Goal: Participate in discussion

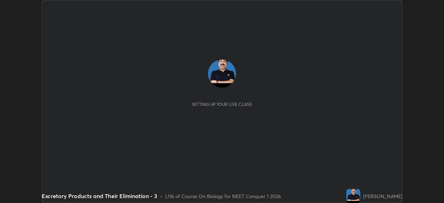
scroll to position [203, 444]
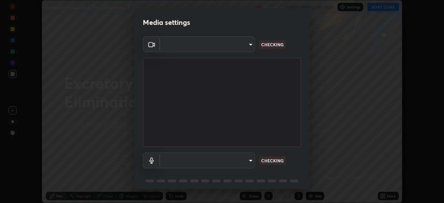
type input "6c2cbd707de14d6f22ad6aa38dcece7be3c4addb00b53b9d4bb55d2e14cdbb5a"
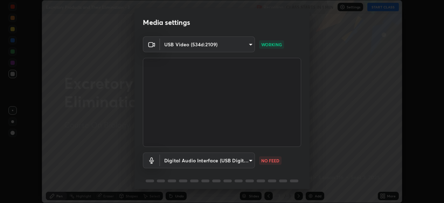
click at [210, 162] on body "Erase all Excretory Products and Their Elimination - 3 Recording CLASS STARTS I…" at bounding box center [222, 101] width 444 height 203
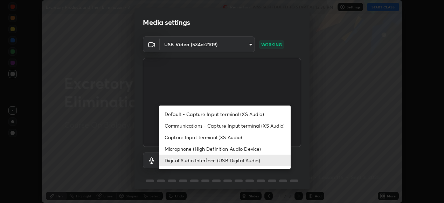
click at [206, 148] on li "Microphone (High Definition Audio Device)" at bounding box center [225, 149] width 132 height 12
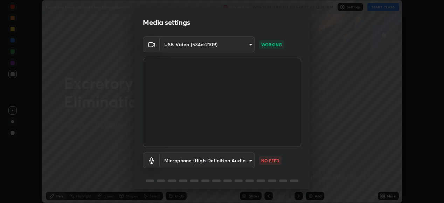
click at [198, 160] on li "Digital Audio Interface (USB Digital Audio)" at bounding box center [208, 160] width 99 height 7
type input "c108463416e0f654911d3f2d5d8dc70540b561df972e8d28c90434f423b2e045"
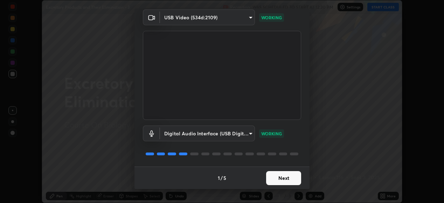
click at [292, 179] on button "Next" at bounding box center [283, 178] width 35 height 14
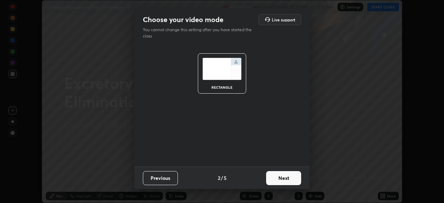
click at [294, 180] on button "Next" at bounding box center [283, 178] width 35 height 14
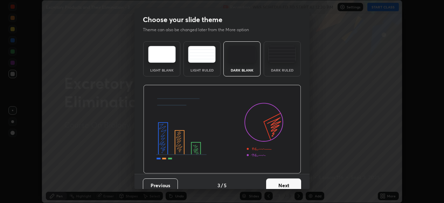
click at [296, 183] on button "Next" at bounding box center [283, 185] width 35 height 14
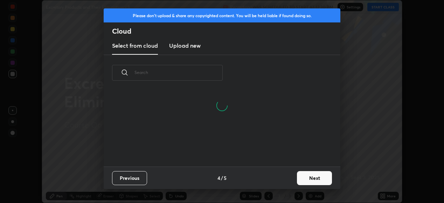
click at [315, 177] on button "Next" at bounding box center [314, 178] width 35 height 14
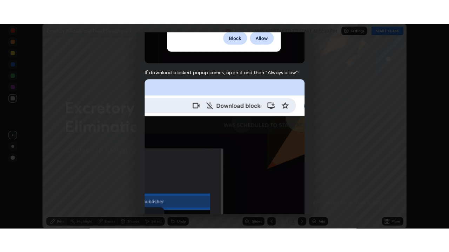
scroll to position [170, 0]
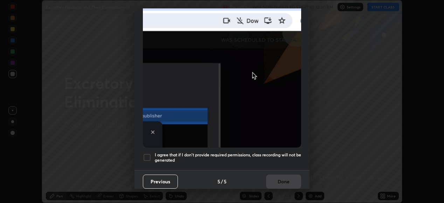
click at [284, 153] on h5 "I agree that if I don't provide required permissions, class recording will not …" at bounding box center [228, 157] width 147 height 11
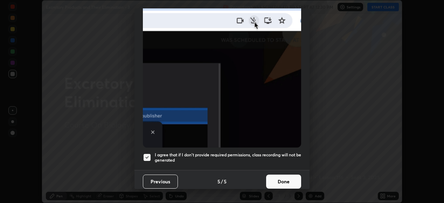
click at [286, 181] on button "Done" at bounding box center [283, 182] width 35 height 14
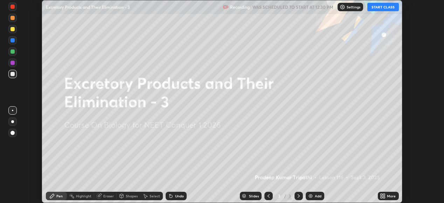
click at [382, 197] on icon at bounding box center [382, 197] width 2 height 2
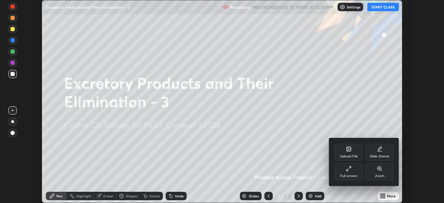
click at [351, 169] on icon at bounding box center [349, 169] width 6 height 6
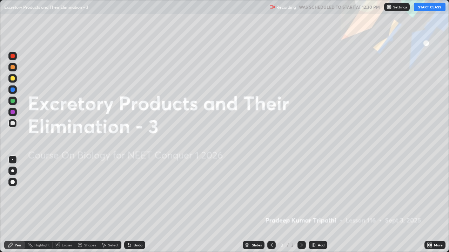
scroll to position [252, 449]
click at [428, 7] on button "START CLASS" at bounding box center [430, 7] width 32 height 8
click at [312, 203] on img at bounding box center [314, 246] width 6 height 6
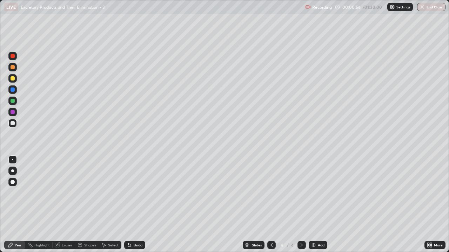
click at [13, 79] on div at bounding box center [13, 78] width 4 height 4
click at [16, 203] on div "Pen" at bounding box center [18, 246] width 6 height 4
click at [14, 171] on div at bounding box center [12, 171] width 8 height 8
click at [14, 123] on div at bounding box center [13, 123] width 4 height 4
click at [12, 128] on div at bounding box center [12, 123] width 8 height 11
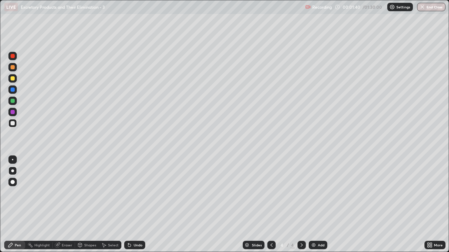
click at [90, 203] on div "Shapes" at bounding box center [90, 246] width 12 height 4
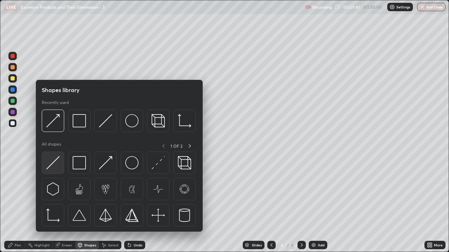
click at [58, 169] on img at bounding box center [52, 162] width 13 height 13
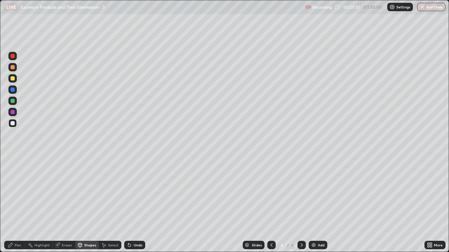
click at [18, 203] on div "Pen" at bounding box center [18, 246] width 6 height 4
click at [89, 203] on div "Shapes" at bounding box center [87, 245] width 24 height 8
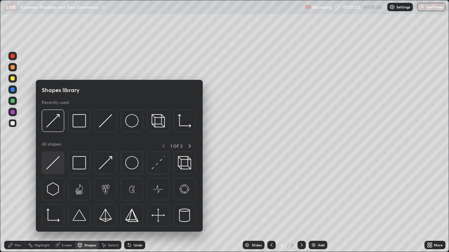
click at [58, 166] on img at bounding box center [52, 162] width 13 height 13
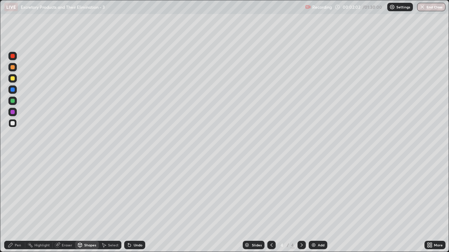
click at [13, 67] on div at bounding box center [13, 67] width 4 height 4
click at [18, 203] on div "Pen" at bounding box center [14, 245] width 21 height 8
click at [13, 67] on div at bounding box center [13, 67] width 4 height 4
click at [89, 203] on div "Shapes" at bounding box center [90, 246] width 12 height 4
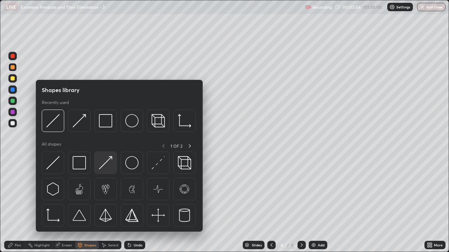
click at [106, 169] on img at bounding box center [105, 162] width 13 height 13
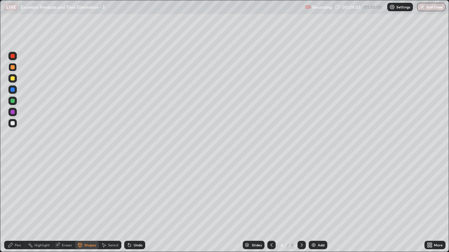
click at [62, 203] on div "Eraser" at bounding box center [67, 246] width 11 height 4
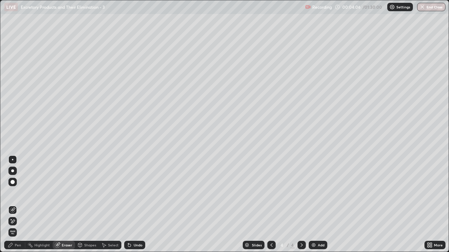
click at [18, 203] on div "Pen" at bounding box center [18, 246] width 6 height 4
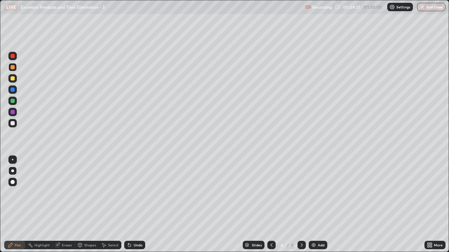
click at [15, 79] on div at bounding box center [12, 78] width 8 height 8
click at [16, 203] on div "Pen" at bounding box center [14, 245] width 21 height 8
click at [15, 70] on div at bounding box center [12, 67] width 8 height 8
click at [87, 203] on div "Shapes" at bounding box center [90, 246] width 12 height 4
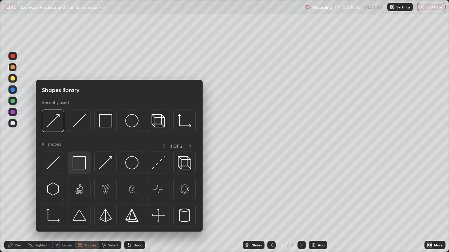
click at [78, 162] on img at bounding box center [79, 162] width 13 height 13
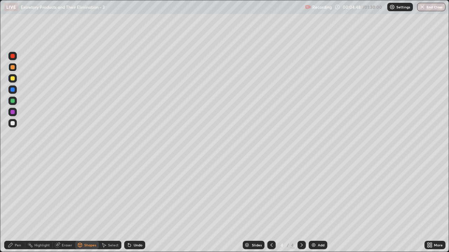
click at [18, 203] on div "Pen" at bounding box center [18, 246] width 6 height 4
click at [13, 125] on div at bounding box center [13, 123] width 4 height 4
click at [13, 68] on div at bounding box center [13, 67] width 4 height 4
click at [67, 203] on div "Eraser" at bounding box center [67, 246] width 11 height 4
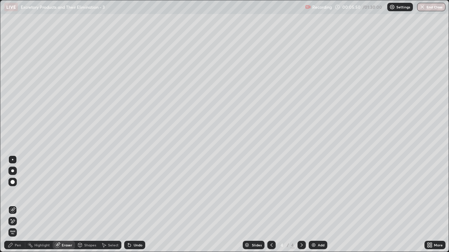
click at [14, 203] on icon at bounding box center [13, 210] width 4 height 4
click at [16, 203] on div "Pen" at bounding box center [18, 246] width 6 height 4
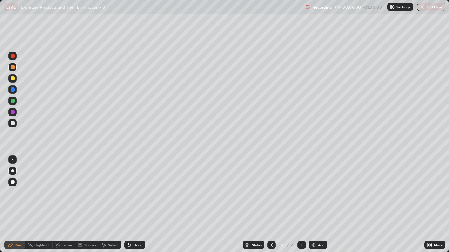
click at [86, 203] on div "Shapes" at bounding box center [90, 246] width 12 height 4
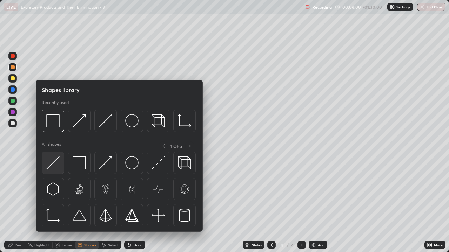
click at [55, 168] on img at bounding box center [52, 162] width 13 height 13
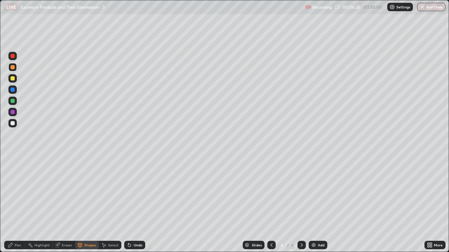
click at [15, 68] on div at bounding box center [12, 67] width 8 height 8
click at [21, 203] on div "Pen" at bounding box center [14, 245] width 21 height 8
click at [88, 203] on div "Shapes" at bounding box center [90, 246] width 12 height 4
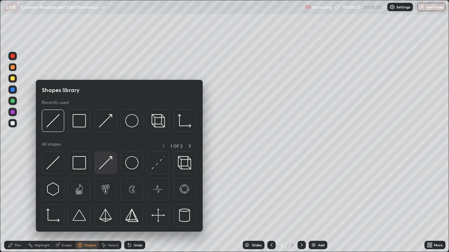
click at [107, 167] on img at bounding box center [105, 162] width 13 height 13
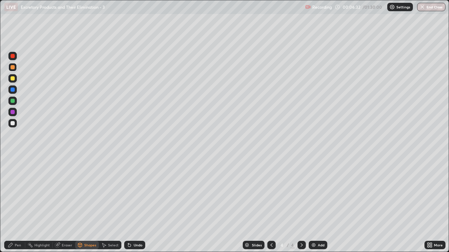
click at [64, 203] on div "Eraser" at bounding box center [67, 246] width 11 height 4
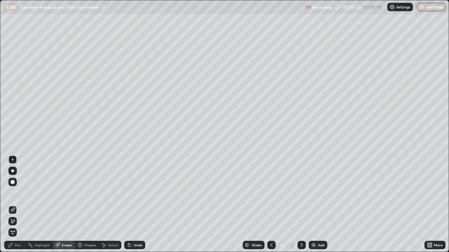
click at [14, 203] on icon at bounding box center [13, 210] width 4 height 4
click at [14, 174] on div at bounding box center [12, 171] width 8 height 8
click at [12, 203] on icon at bounding box center [13, 222] width 6 height 6
click at [17, 203] on div "Pen" at bounding box center [18, 246] width 6 height 4
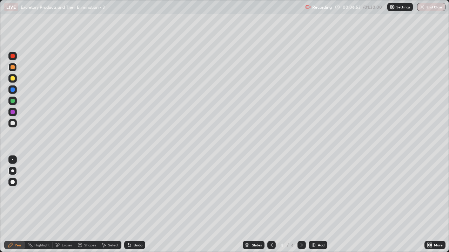
click at [13, 68] on div at bounding box center [13, 67] width 4 height 4
click at [14, 124] on div at bounding box center [13, 123] width 4 height 4
click at [22, 203] on div "Pen" at bounding box center [14, 245] width 21 height 8
click at [16, 203] on div "Pen" at bounding box center [18, 246] width 6 height 4
click at [13, 68] on div at bounding box center [13, 67] width 4 height 4
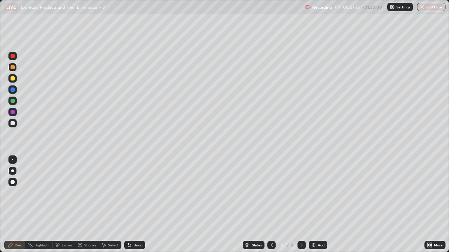
click at [87, 203] on div "Shapes" at bounding box center [87, 245] width 24 height 8
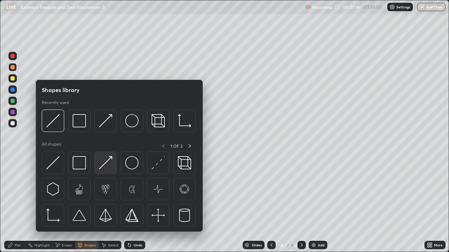
click at [107, 166] on img at bounding box center [105, 162] width 13 height 13
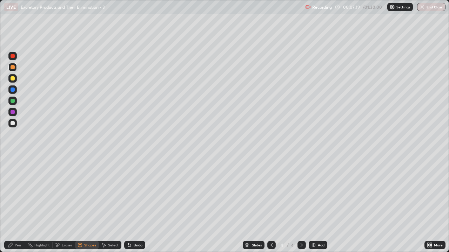
click at [14, 203] on div "Pen" at bounding box center [14, 245] width 21 height 8
click at [15, 124] on div at bounding box center [12, 123] width 8 height 8
click at [88, 203] on div "Shapes" at bounding box center [90, 246] width 12 height 4
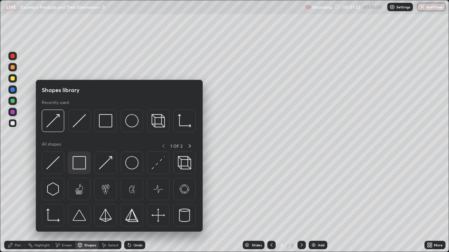
click at [80, 163] on img at bounding box center [79, 162] width 13 height 13
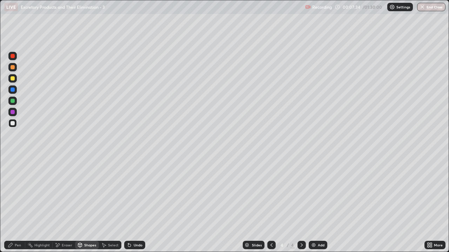
click at [86, 203] on div "Shapes" at bounding box center [90, 246] width 12 height 4
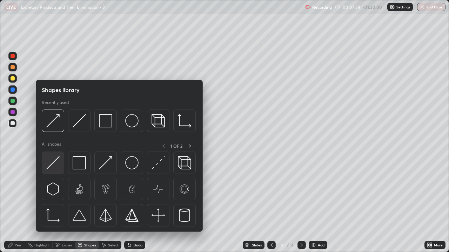
click at [55, 164] on img at bounding box center [52, 162] width 13 height 13
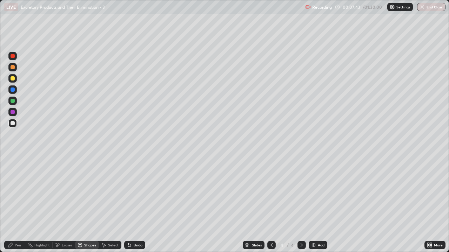
click at [87, 203] on div "Shapes" at bounding box center [90, 246] width 12 height 4
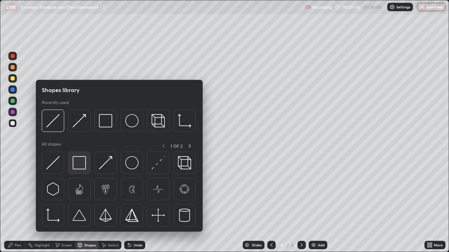
click at [83, 164] on img at bounding box center [79, 162] width 13 height 13
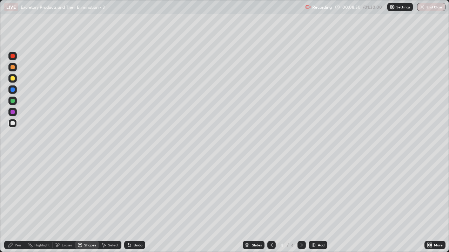
click at [13, 80] on div at bounding box center [13, 78] width 4 height 4
click at [18, 203] on div "Pen" at bounding box center [14, 245] width 21 height 8
click at [13, 68] on div at bounding box center [13, 67] width 4 height 4
click at [88, 203] on div "Shapes" at bounding box center [90, 246] width 12 height 4
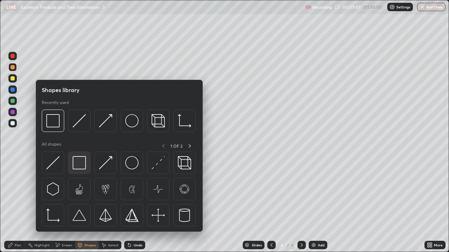
click at [82, 164] on img at bounding box center [79, 162] width 13 height 13
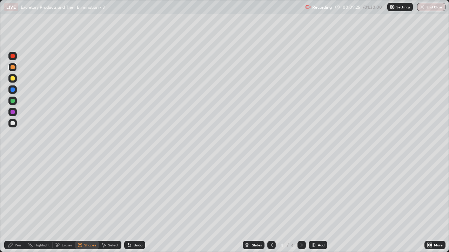
click at [18, 203] on div "Pen" at bounding box center [18, 246] width 6 height 4
click at [14, 80] on div at bounding box center [13, 78] width 4 height 4
click at [19, 203] on div "Pen" at bounding box center [18, 246] width 6 height 4
click at [15, 126] on div at bounding box center [12, 123] width 8 height 8
click at [89, 203] on div "Shapes" at bounding box center [90, 246] width 12 height 4
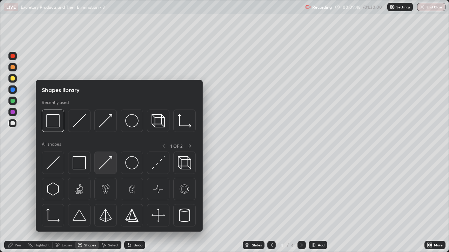
click at [106, 168] on img at bounding box center [105, 162] width 13 height 13
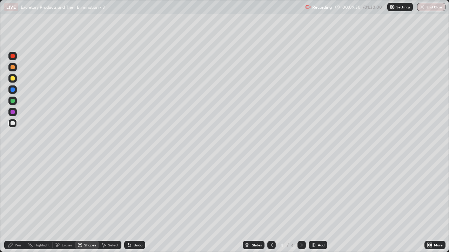
click at [13, 203] on icon at bounding box center [11, 246] width 6 height 6
click at [13, 79] on div at bounding box center [13, 78] width 4 height 4
click at [12, 127] on div at bounding box center [12, 123] width 8 height 8
click at [88, 203] on div "Shapes" at bounding box center [90, 246] width 12 height 4
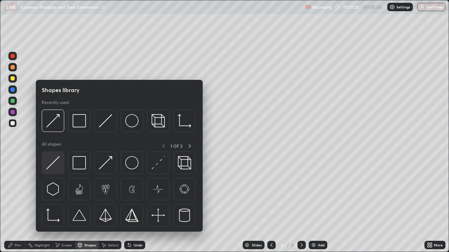
click at [57, 168] on img at bounding box center [52, 162] width 13 height 13
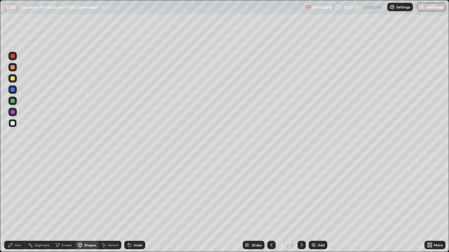
click at [13, 79] on div at bounding box center [13, 78] width 4 height 4
click at [88, 203] on div "Shapes" at bounding box center [90, 246] width 12 height 4
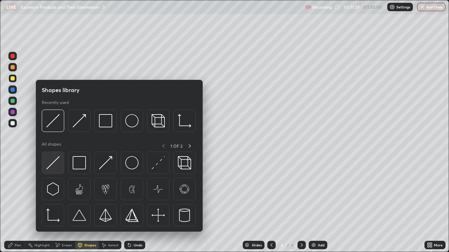
click at [58, 167] on img at bounding box center [52, 162] width 13 height 13
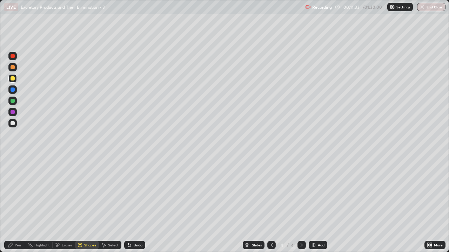
click at [15, 124] on div at bounding box center [12, 123] width 8 height 8
click at [86, 203] on div "Shapes" at bounding box center [90, 246] width 12 height 4
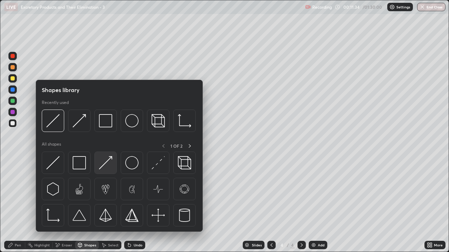
click at [111, 164] on img at bounding box center [105, 162] width 13 height 13
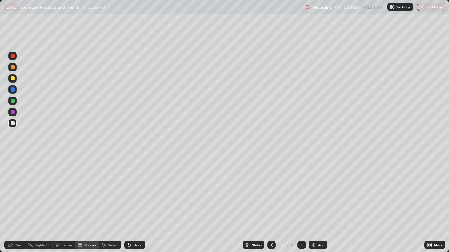
click at [66, 203] on div "Eraser" at bounding box center [64, 245] width 22 height 8
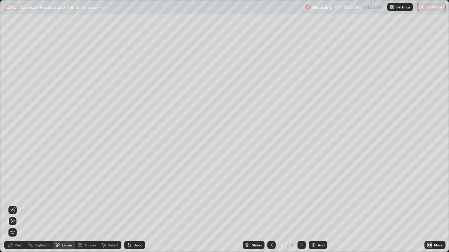
click at [19, 203] on div "Pen" at bounding box center [18, 246] width 6 height 4
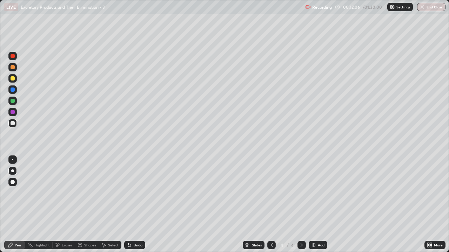
click at [67, 203] on div "Eraser" at bounding box center [67, 246] width 11 height 4
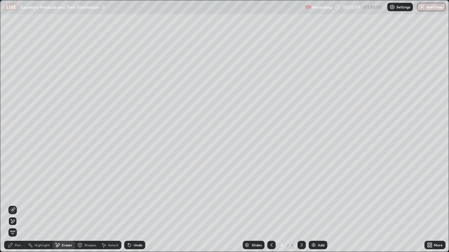
click at [15, 203] on div "Pen" at bounding box center [14, 245] width 21 height 8
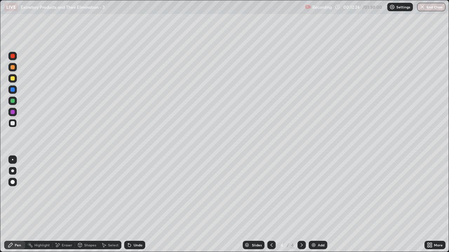
click at [13, 79] on div at bounding box center [13, 78] width 4 height 4
click at [85, 203] on div "Shapes" at bounding box center [90, 246] width 12 height 4
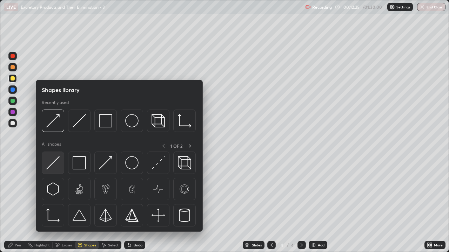
click at [58, 166] on img at bounding box center [52, 162] width 13 height 13
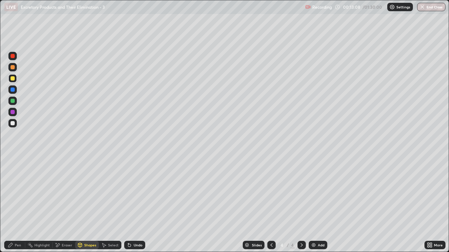
click at [18, 203] on div "Pen" at bounding box center [18, 246] width 6 height 4
click at [13, 80] on div at bounding box center [13, 78] width 4 height 4
click at [63, 203] on div "Eraser" at bounding box center [64, 245] width 22 height 8
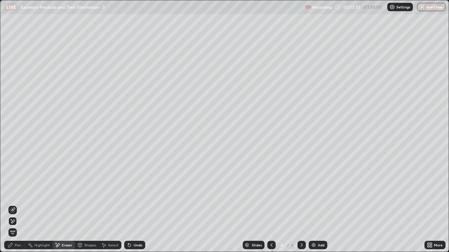
click at [17, 203] on div "Pen" at bounding box center [18, 246] width 6 height 4
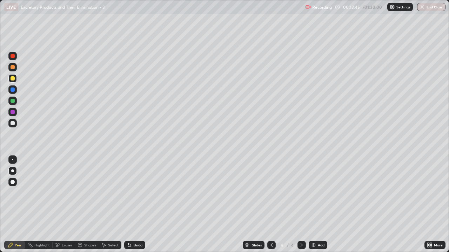
click at [13, 125] on div at bounding box center [13, 123] width 4 height 4
click at [86, 203] on div "Shapes" at bounding box center [90, 246] width 12 height 4
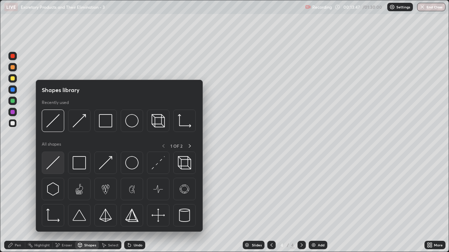
click at [56, 164] on img at bounding box center [52, 162] width 13 height 13
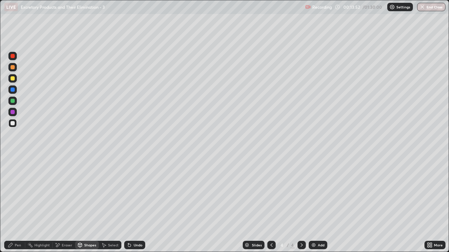
click at [89, 203] on div "Shapes" at bounding box center [90, 246] width 12 height 4
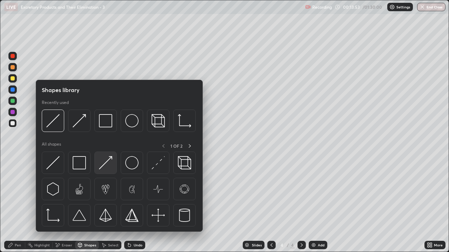
click at [109, 168] on img at bounding box center [105, 162] width 13 height 13
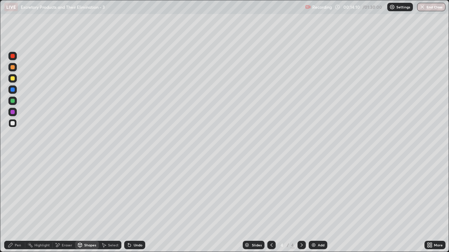
click at [13, 123] on div at bounding box center [13, 123] width 4 height 4
click at [20, 203] on div "Pen" at bounding box center [18, 246] width 6 height 4
click at [13, 80] on div at bounding box center [13, 78] width 4 height 4
click at [89, 203] on div "Shapes" at bounding box center [87, 245] width 24 height 8
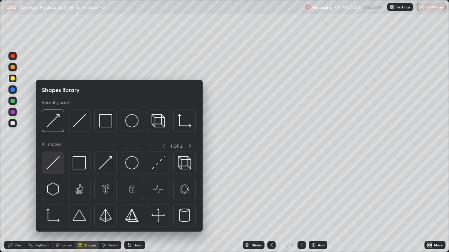
click at [55, 166] on img at bounding box center [52, 162] width 13 height 13
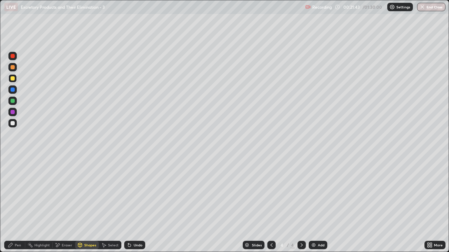
click at [14, 79] on div at bounding box center [13, 78] width 4 height 4
click at [18, 203] on div "Pen" at bounding box center [18, 246] width 6 height 4
click at [67, 203] on div "Eraser" at bounding box center [64, 245] width 22 height 8
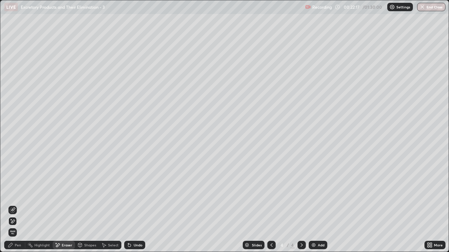
click at [18, 203] on div "Pen" at bounding box center [18, 246] width 6 height 4
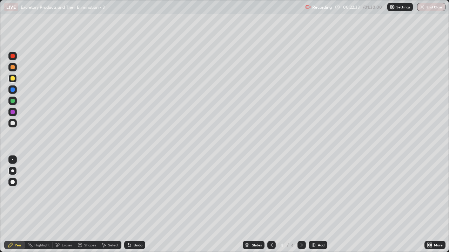
click at [13, 126] on div at bounding box center [12, 123] width 8 height 8
click at [83, 203] on div "Shapes" at bounding box center [87, 245] width 24 height 8
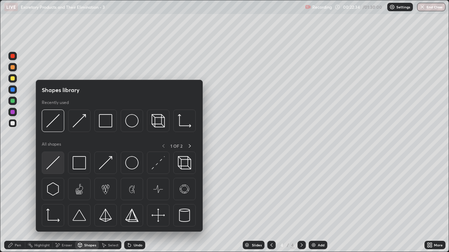
click at [56, 168] on img at bounding box center [52, 162] width 13 height 13
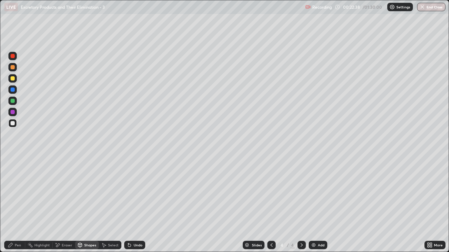
click at [88, 203] on div "Shapes" at bounding box center [90, 246] width 12 height 4
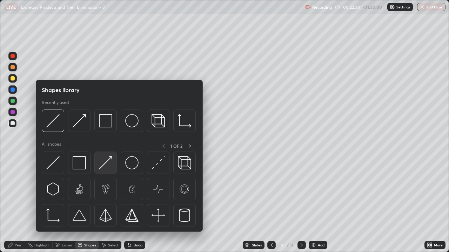
click at [109, 167] on img at bounding box center [105, 162] width 13 height 13
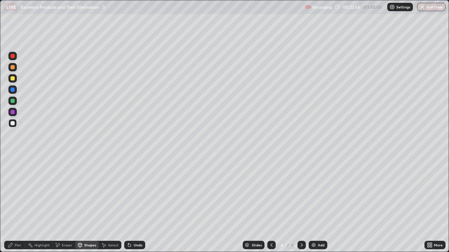
click at [17, 203] on div "Pen" at bounding box center [18, 246] width 6 height 4
click at [14, 80] on div at bounding box center [13, 78] width 4 height 4
click at [86, 203] on div "Shapes" at bounding box center [90, 246] width 12 height 4
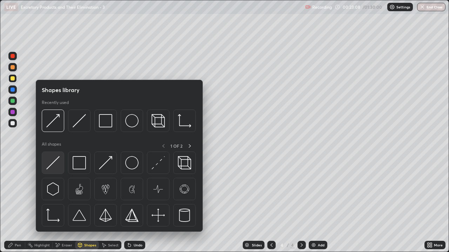
click at [55, 164] on img at bounding box center [52, 162] width 13 height 13
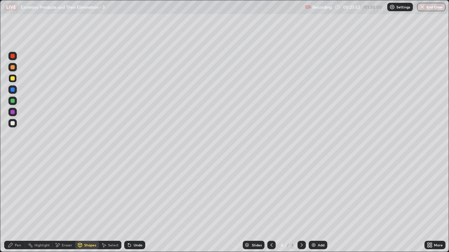
click at [301, 203] on icon at bounding box center [302, 246] width 6 height 6
click at [314, 203] on img at bounding box center [314, 246] width 6 height 6
click at [12, 69] on div at bounding box center [13, 67] width 4 height 4
click at [17, 203] on div "Pen" at bounding box center [18, 246] width 6 height 4
click at [271, 203] on icon at bounding box center [271, 246] width 6 height 6
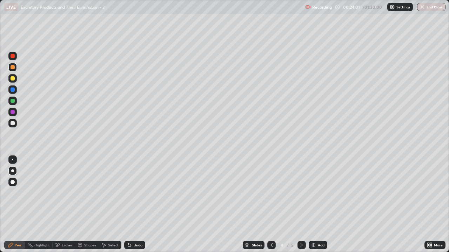
click at [271, 203] on icon at bounding box center [271, 246] width 6 height 6
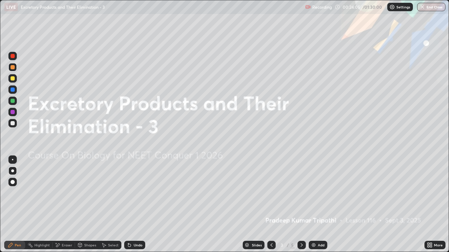
click at [271, 203] on icon at bounding box center [271, 246] width 6 height 6
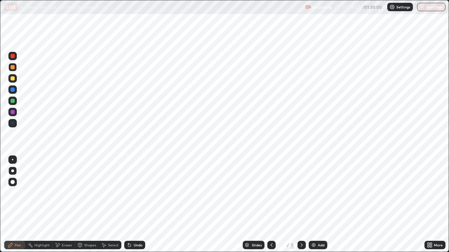
click at [301, 203] on icon at bounding box center [302, 246] width 6 height 6
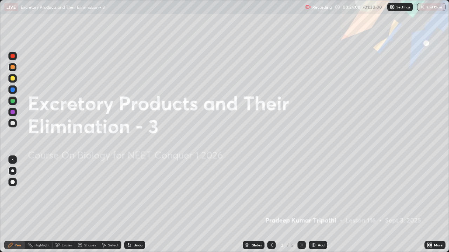
click at [300, 203] on icon at bounding box center [302, 246] width 6 height 6
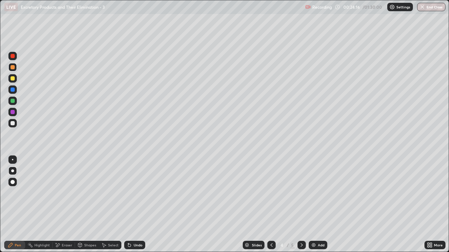
click at [270, 203] on icon at bounding box center [271, 246] width 6 height 6
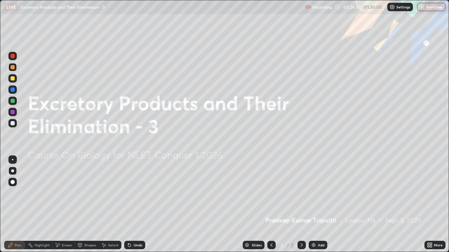
click at [271, 203] on icon at bounding box center [271, 246] width 6 height 6
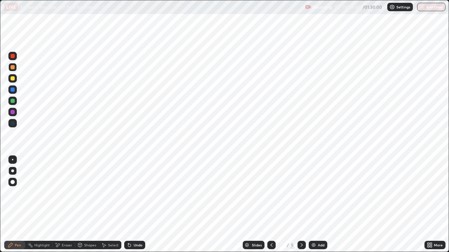
click at [301, 203] on icon at bounding box center [302, 246] width 6 height 6
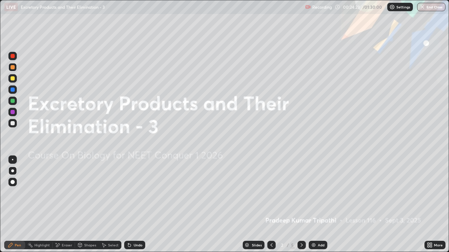
click at [299, 203] on icon at bounding box center [302, 246] width 6 height 6
click at [300, 203] on icon at bounding box center [302, 246] width 6 height 6
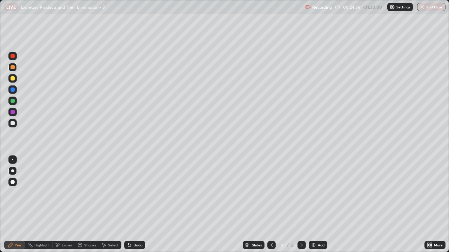
click at [300, 203] on icon at bounding box center [302, 246] width 6 height 6
click at [13, 69] on div at bounding box center [13, 67] width 4 height 4
click at [14, 172] on div at bounding box center [12, 171] width 8 height 8
click at [19, 203] on div "Pen" at bounding box center [14, 245] width 21 height 8
click at [13, 78] on div at bounding box center [13, 78] width 4 height 4
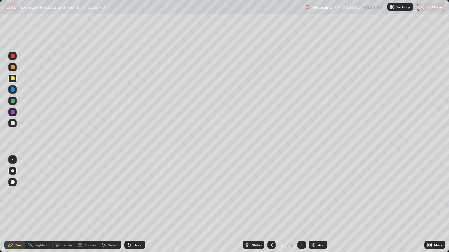
click at [87, 203] on div "Shapes" at bounding box center [90, 246] width 12 height 4
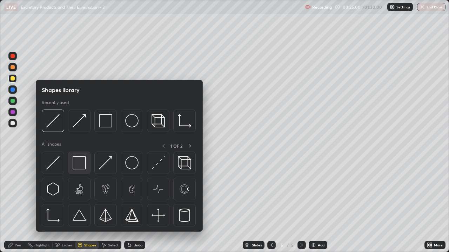
click at [81, 164] on img at bounding box center [79, 162] width 13 height 13
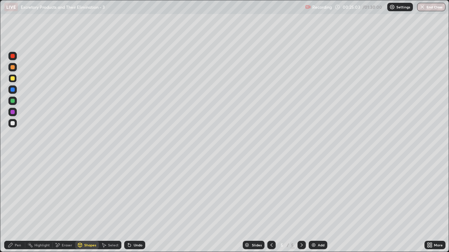
click at [14, 125] on div at bounding box center [13, 123] width 4 height 4
click at [84, 203] on div "Shapes" at bounding box center [90, 246] width 12 height 4
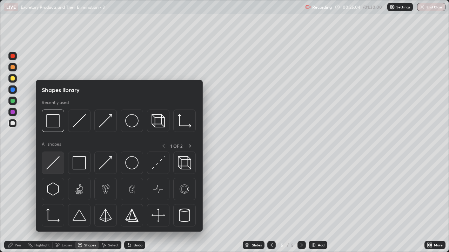
click at [50, 164] on img at bounding box center [52, 162] width 13 height 13
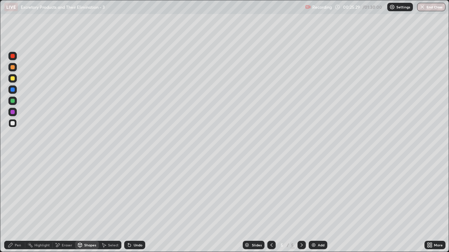
click at [13, 79] on div at bounding box center [13, 78] width 4 height 4
click at [18, 203] on div "Pen" at bounding box center [14, 245] width 21 height 8
click at [15, 68] on div at bounding box center [12, 67] width 8 height 8
click at [87, 203] on div "Shapes" at bounding box center [90, 246] width 12 height 4
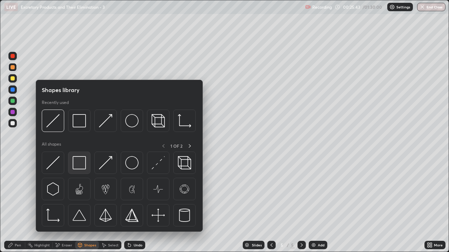
click at [80, 166] on img at bounding box center [79, 162] width 13 height 13
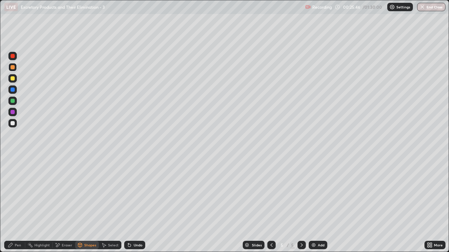
click at [89, 203] on div "Shapes" at bounding box center [90, 246] width 12 height 4
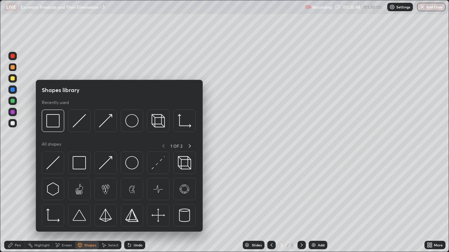
click at [14, 79] on div at bounding box center [13, 78] width 4 height 4
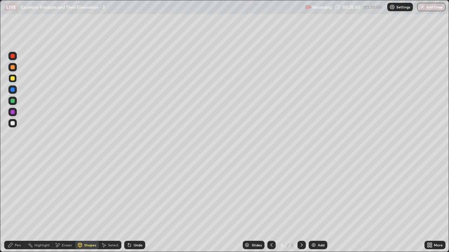
click at [67, 203] on div "Eraser" at bounding box center [67, 246] width 11 height 4
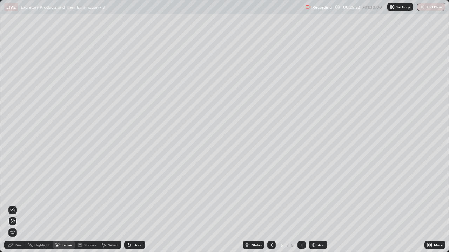
click at [90, 203] on div "Shapes" at bounding box center [90, 246] width 12 height 4
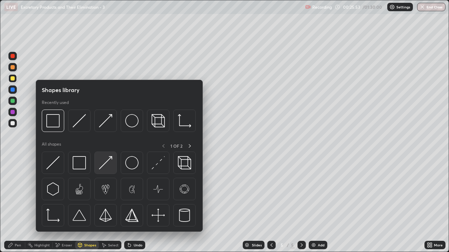
click at [107, 166] on img at bounding box center [105, 162] width 13 height 13
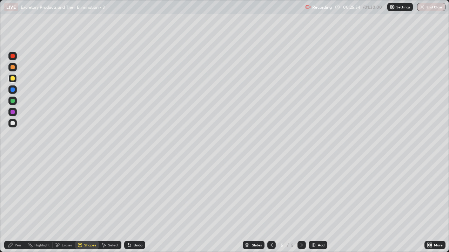
click at [14, 79] on div at bounding box center [13, 78] width 4 height 4
click at [17, 203] on div "Pen" at bounding box center [18, 246] width 6 height 4
click at [66, 203] on div "Eraser" at bounding box center [64, 245] width 22 height 8
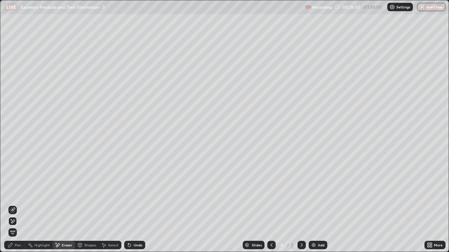
click at [15, 203] on div "Pen" at bounding box center [14, 245] width 21 height 8
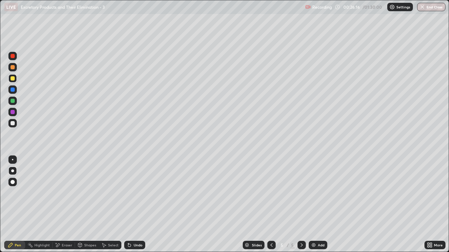
click at [13, 126] on div at bounding box center [12, 123] width 8 height 8
click at [86, 203] on div "Shapes" at bounding box center [90, 246] width 12 height 4
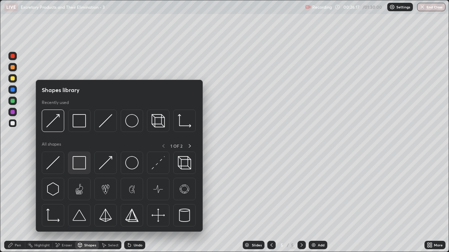
click at [77, 165] on img at bounding box center [79, 162] width 13 height 13
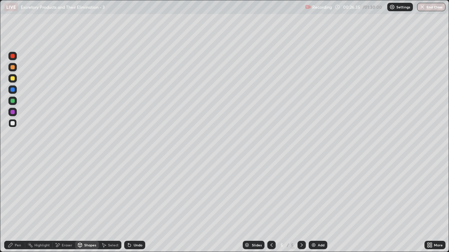
click at [13, 124] on div at bounding box center [13, 123] width 4 height 4
click at [91, 203] on div "Shapes" at bounding box center [90, 246] width 12 height 4
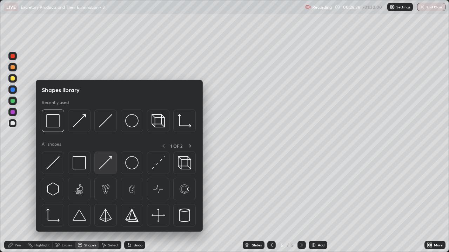
click at [109, 168] on img at bounding box center [105, 162] width 13 height 13
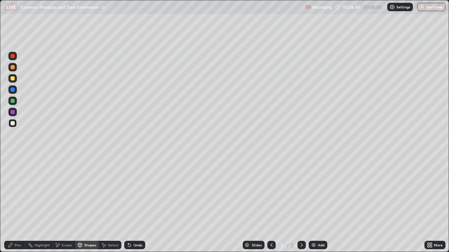
click at [16, 203] on div "Pen" at bounding box center [18, 246] width 6 height 4
click at [14, 80] on div at bounding box center [13, 78] width 4 height 4
click at [89, 203] on div "Shapes" at bounding box center [87, 245] width 24 height 8
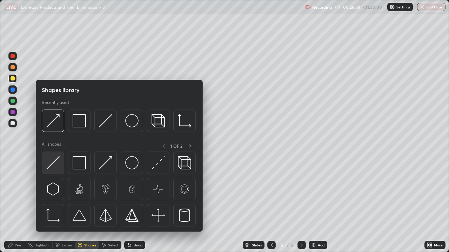
click at [57, 167] on img at bounding box center [52, 162] width 13 height 13
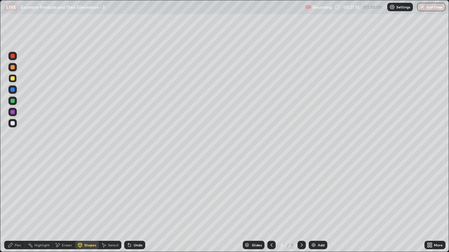
click at [16, 126] on div at bounding box center [12, 123] width 8 height 8
click at [16, 203] on div "Pen" at bounding box center [18, 246] width 6 height 4
click at [16, 79] on div at bounding box center [12, 78] width 8 height 8
click at [87, 203] on div "Shapes" at bounding box center [90, 246] width 12 height 4
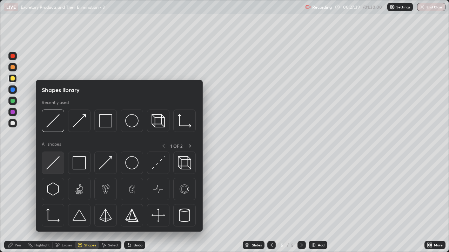
click at [55, 165] on img at bounding box center [52, 162] width 13 height 13
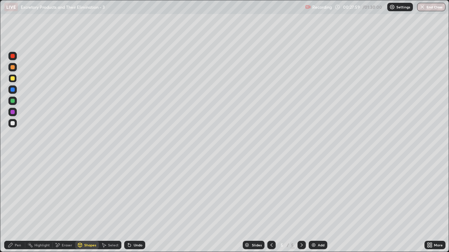
click at [13, 78] on div at bounding box center [13, 78] width 4 height 4
click at [21, 203] on div "Pen" at bounding box center [18, 246] width 6 height 4
click at [19, 203] on div "Pen" at bounding box center [18, 246] width 6 height 4
click at [13, 69] on div at bounding box center [13, 67] width 4 height 4
click at [72, 203] on div "Eraser" at bounding box center [64, 245] width 22 height 8
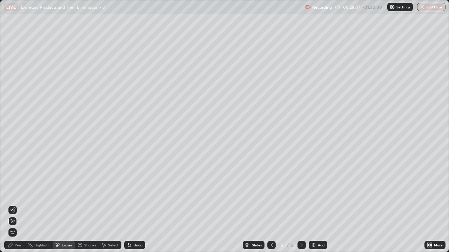
click at [87, 203] on div "Shapes" at bounding box center [90, 246] width 12 height 4
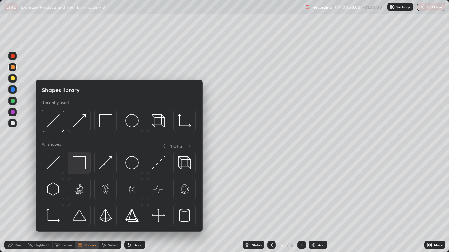
click at [76, 161] on img at bounding box center [79, 162] width 13 height 13
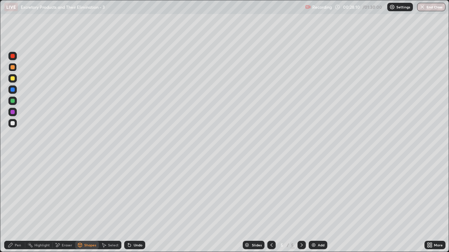
click at [87, 203] on div "Shapes" at bounding box center [90, 246] width 12 height 4
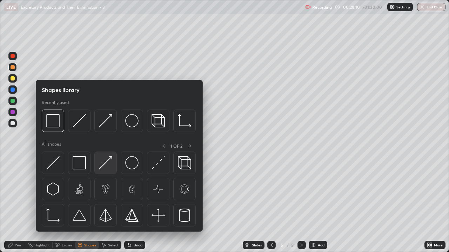
click at [106, 165] on img at bounding box center [105, 162] width 13 height 13
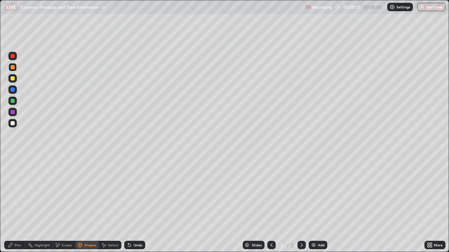
click at [13, 124] on div at bounding box center [13, 123] width 4 height 4
click at [18, 203] on div "Pen" at bounding box center [14, 245] width 21 height 8
click at [13, 80] on div at bounding box center [13, 78] width 4 height 4
click at [88, 203] on div "Shapes" at bounding box center [90, 246] width 12 height 4
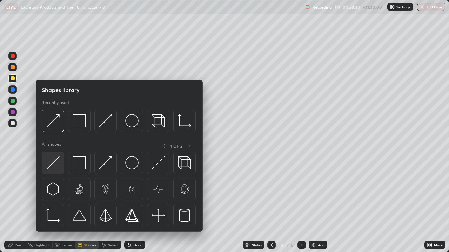
click at [60, 166] on div at bounding box center [53, 163] width 22 height 22
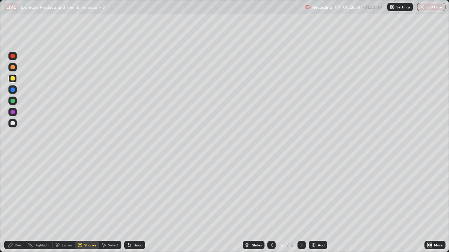
click at [18, 203] on div "Pen" at bounding box center [18, 246] width 6 height 4
click at [13, 126] on div at bounding box center [12, 123] width 8 height 8
click at [89, 203] on div "Shapes" at bounding box center [90, 246] width 12 height 4
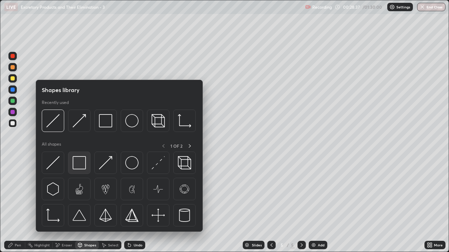
click at [78, 163] on img at bounding box center [79, 162] width 13 height 13
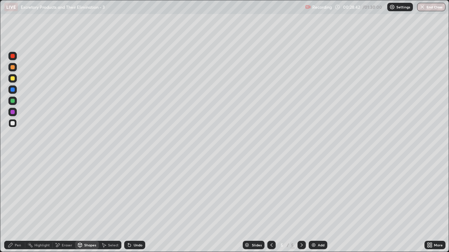
click at [20, 203] on div "Pen" at bounding box center [18, 246] width 6 height 4
click at [88, 203] on div "Shapes" at bounding box center [90, 246] width 12 height 4
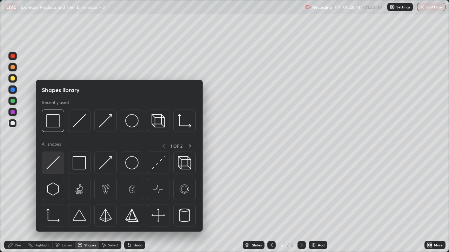
click at [57, 167] on img at bounding box center [52, 162] width 13 height 13
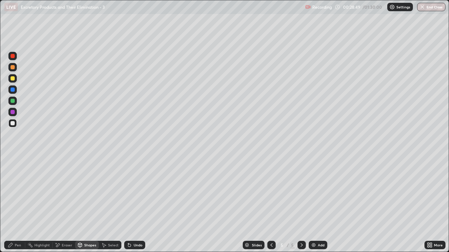
click at [15, 203] on div "Pen" at bounding box center [18, 246] width 6 height 4
click at [67, 203] on div "Eraser" at bounding box center [67, 246] width 11 height 4
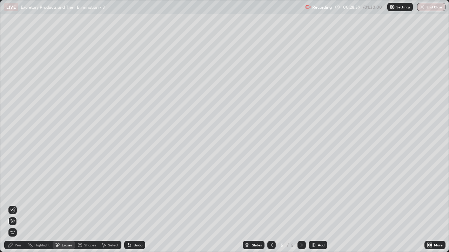
click at [13, 203] on icon at bounding box center [13, 211] width 6 height 6
click at [16, 203] on div "Pen" at bounding box center [18, 246] width 6 height 4
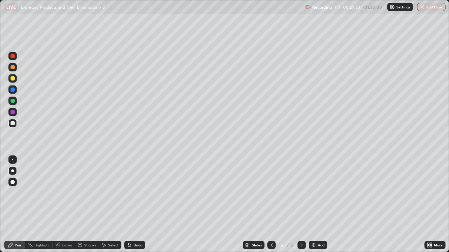
click at [13, 79] on div at bounding box center [13, 78] width 4 height 4
click at [87, 203] on div "Shapes" at bounding box center [90, 246] width 12 height 4
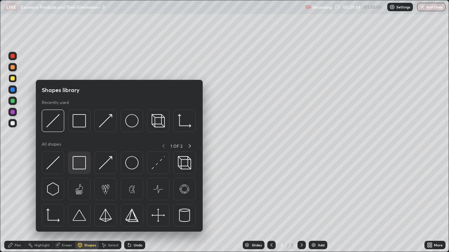
click at [77, 165] on img at bounding box center [79, 162] width 13 height 13
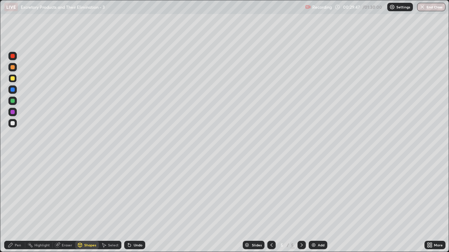
click at [271, 203] on icon at bounding box center [271, 246] width 6 height 6
click at [301, 203] on icon at bounding box center [302, 246] width 6 height 6
click at [20, 203] on div "Pen" at bounding box center [18, 246] width 6 height 4
click at [88, 203] on div "Shapes" at bounding box center [87, 245] width 24 height 8
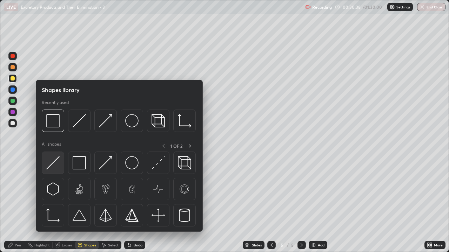
click at [54, 168] on img at bounding box center [52, 162] width 13 height 13
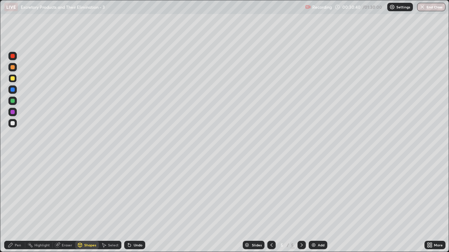
click at [17, 203] on div "Pen" at bounding box center [18, 246] width 6 height 4
click at [13, 79] on div at bounding box center [13, 78] width 4 height 4
click at [69, 203] on div "Eraser" at bounding box center [64, 245] width 22 height 8
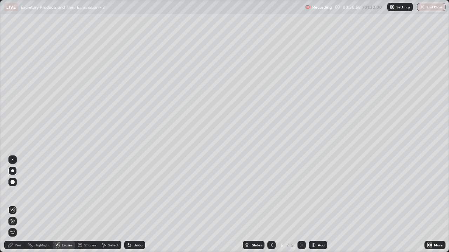
click at [19, 203] on div "Pen" at bounding box center [18, 246] width 6 height 4
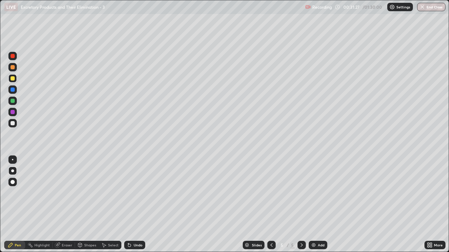
click at [13, 126] on div at bounding box center [12, 123] width 8 height 8
click at [87, 203] on div "Shapes" at bounding box center [90, 246] width 12 height 4
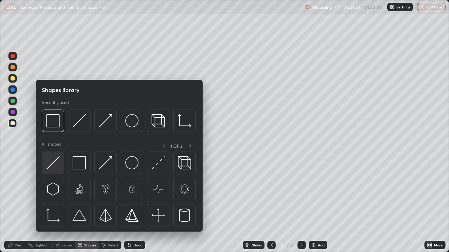
click at [55, 168] on img at bounding box center [52, 162] width 13 height 13
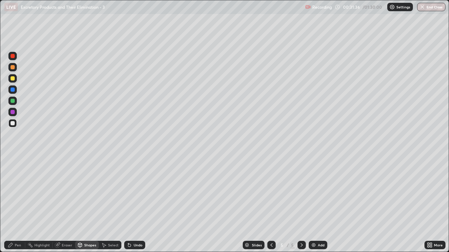
click at [17, 203] on div "Pen" at bounding box center [18, 246] width 6 height 4
click at [13, 125] on div at bounding box center [13, 123] width 4 height 4
click at [88, 203] on div "Shapes" at bounding box center [90, 246] width 12 height 4
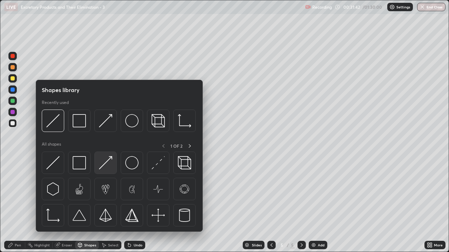
click at [110, 165] on img at bounding box center [105, 162] width 13 height 13
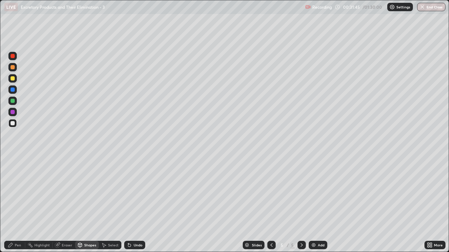
click at [64, 203] on div "Eraser" at bounding box center [67, 246] width 11 height 4
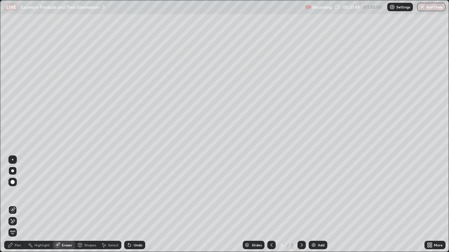
click at [87, 203] on div "Shapes" at bounding box center [90, 246] width 12 height 4
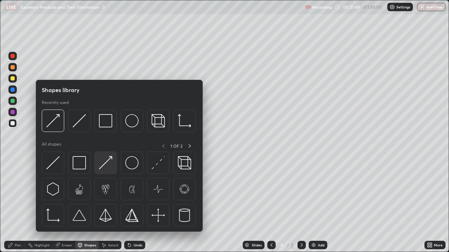
click at [104, 169] on img at bounding box center [105, 162] width 13 height 13
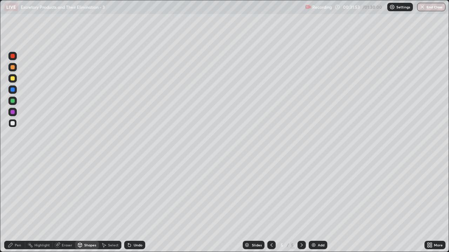
click at [18, 203] on div "Pen" at bounding box center [18, 246] width 6 height 4
click at [13, 79] on div at bounding box center [13, 78] width 4 height 4
click at [86, 203] on div "Shapes" at bounding box center [87, 245] width 24 height 8
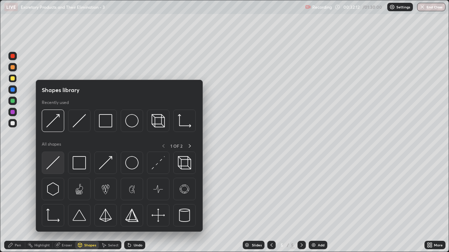
click at [57, 167] on img at bounding box center [52, 162] width 13 height 13
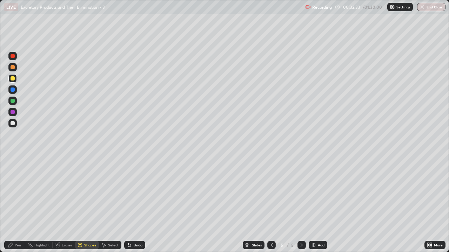
click at [19, 203] on div "Pen" at bounding box center [18, 246] width 6 height 4
click at [12, 69] on div at bounding box center [12, 67] width 8 height 8
click at [14, 80] on div at bounding box center [13, 78] width 4 height 4
click at [18, 203] on div "Pen" at bounding box center [18, 246] width 6 height 4
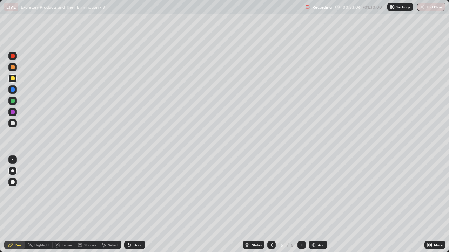
click at [14, 124] on div at bounding box center [13, 123] width 4 height 4
click at [86, 203] on div "Shapes" at bounding box center [90, 246] width 12 height 4
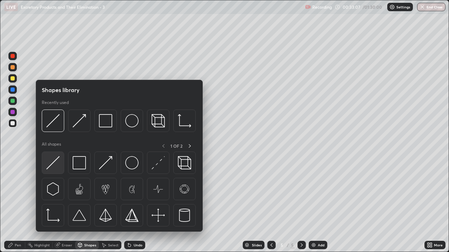
click at [57, 163] on img at bounding box center [52, 162] width 13 height 13
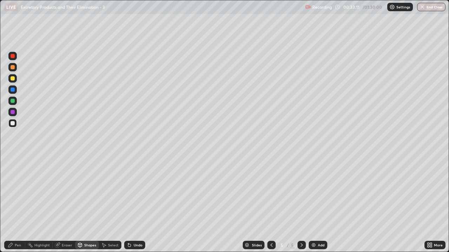
click at [16, 203] on div "Pen" at bounding box center [18, 246] width 6 height 4
click at [13, 81] on div at bounding box center [12, 78] width 8 height 8
click at [86, 203] on div "Shapes" at bounding box center [87, 245] width 24 height 8
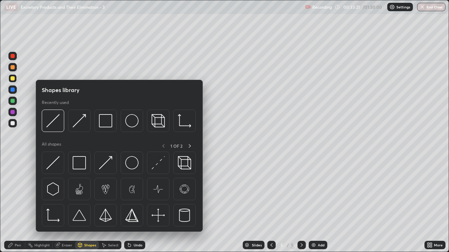
click at [62, 203] on div "Eraser" at bounding box center [67, 246] width 11 height 4
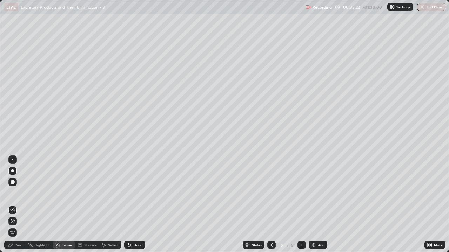
click at [14, 203] on icon at bounding box center [13, 222] width 4 height 4
click at [128, 203] on icon at bounding box center [129, 245] width 3 height 3
click at [19, 203] on div "Pen" at bounding box center [18, 246] width 6 height 4
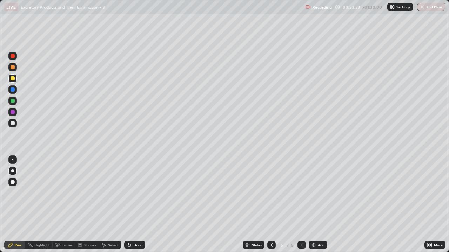
click at [12, 68] on div at bounding box center [13, 67] width 4 height 4
click at [86, 203] on div "Shapes" at bounding box center [90, 246] width 12 height 4
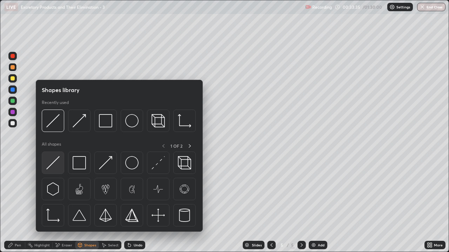
click at [52, 168] on img at bounding box center [52, 162] width 13 height 13
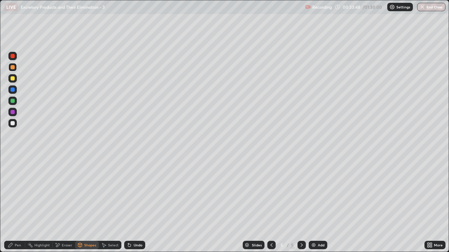
click at [14, 124] on div at bounding box center [13, 123] width 4 height 4
click at [20, 203] on div "Pen" at bounding box center [18, 246] width 6 height 4
click at [68, 203] on div "Eraser" at bounding box center [67, 246] width 11 height 4
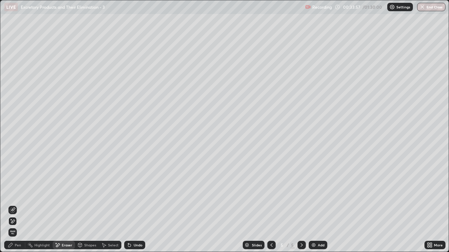
click at [16, 203] on div "Pen" at bounding box center [18, 246] width 6 height 4
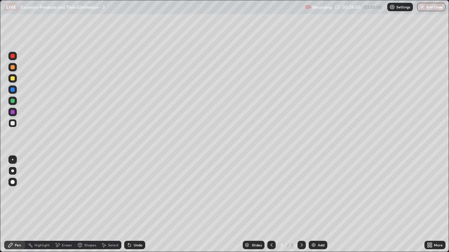
click at [15, 126] on div at bounding box center [12, 123] width 8 height 8
click at [92, 203] on div "Shapes" at bounding box center [90, 246] width 12 height 4
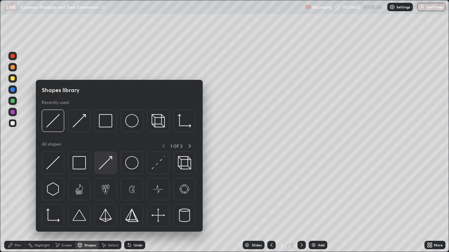
click at [109, 166] on img at bounding box center [105, 162] width 13 height 13
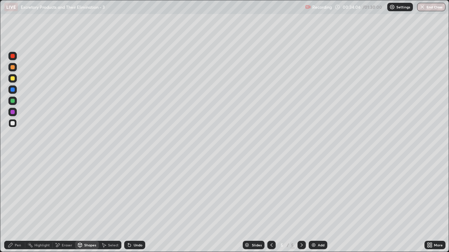
click at [19, 203] on div "Pen" at bounding box center [18, 246] width 6 height 4
click at [13, 80] on div at bounding box center [13, 78] width 4 height 4
click at [88, 203] on div "Shapes" at bounding box center [90, 246] width 12 height 4
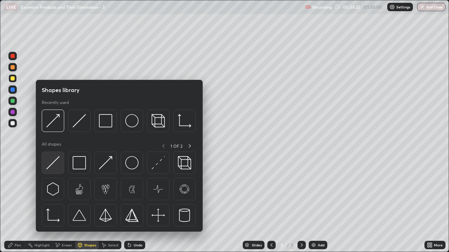
click at [56, 169] on img at bounding box center [52, 162] width 13 height 13
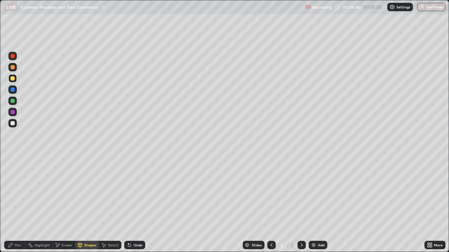
click at [13, 102] on div at bounding box center [13, 101] width 4 height 4
click at [86, 203] on div "Shapes" at bounding box center [90, 246] width 12 height 4
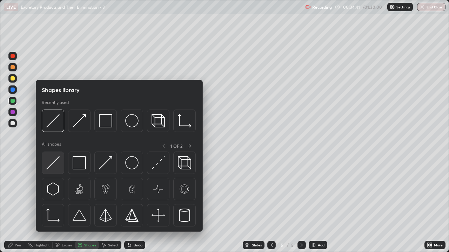
click at [55, 166] on img at bounding box center [52, 162] width 13 height 13
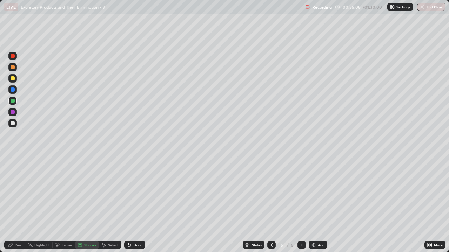
click at [14, 69] on div at bounding box center [13, 67] width 4 height 4
click at [19, 203] on div "Pen" at bounding box center [18, 246] width 6 height 4
click at [63, 203] on div "Eraser" at bounding box center [67, 246] width 11 height 4
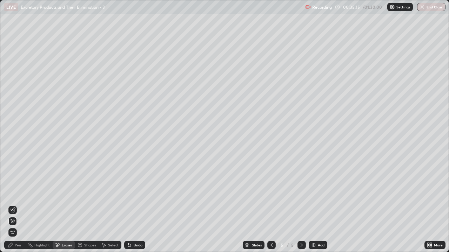
click at [19, 203] on div "Pen" at bounding box center [14, 245] width 21 height 8
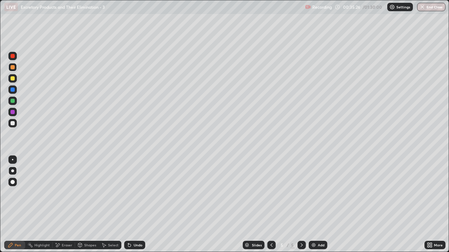
click at [13, 124] on div at bounding box center [13, 123] width 4 height 4
click at [86, 203] on div "Shapes" at bounding box center [90, 246] width 12 height 4
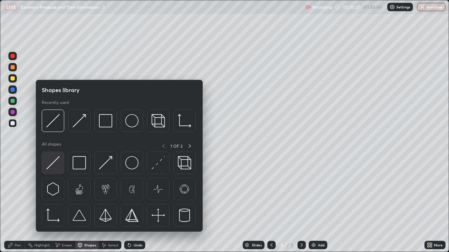
click at [55, 166] on img at bounding box center [52, 162] width 13 height 13
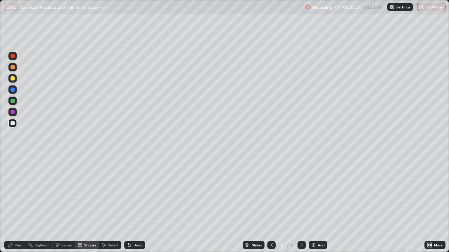
click at [88, 203] on div "Shapes" at bounding box center [90, 246] width 12 height 4
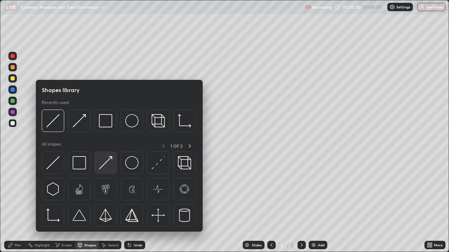
click at [106, 168] on img at bounding box center [105, 162] width 13 height 13
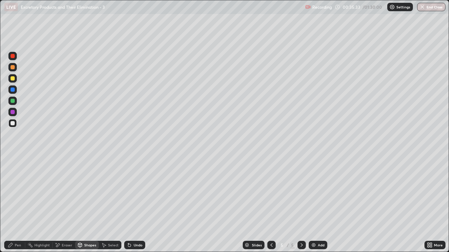
click at [20, 203] on div "Pen" at bounding box center [18, 246] width 6 height 4
click at [13, 79] on div at bounding box center [13, 78] width 4 height 4
click at [88, 203] on div "Shapes" at bounding box center [90, 246] width 12 height 4
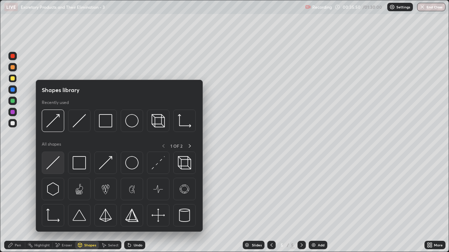
click at [59, 167] on img at bounding box center [52, 162] width 13 height 13
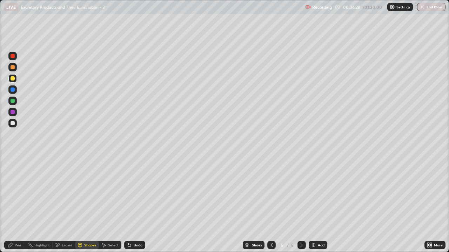
click at [66, 203] on div "Eraser" at bounding box center [67, 246] width 11 height 4
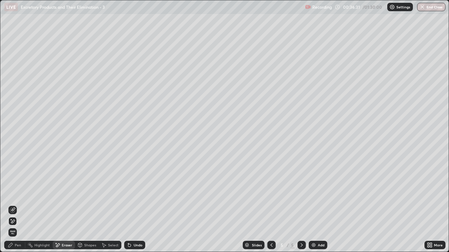
click at [18, 203] on div "Pen" at bounding box center [18, 246] width 6 height 4
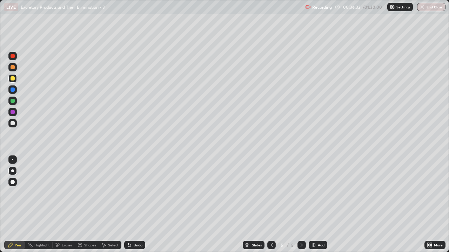
click at [13, 67] on div at bounding box center [13, 67] width 4 height 4
click at [18, 203] on div "Pen" at bounding box center [18, 246] width 6 height 4
click at [86, 203] on div "Shapes" at bounding box center [90, 246] width 12 height 4
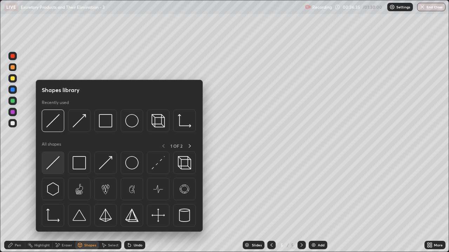
click at [59, 169] on img at bounding box center [52, 162] width 13 height 13
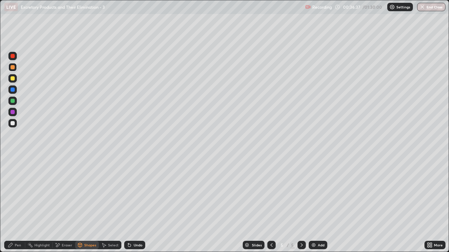
click at [20, 203] on div "Pen" at bounding box center [18, 246] width 6 height 4
click at [67, 203] on div "Eraser" at bounding box center [67, 246] width 11 height 4
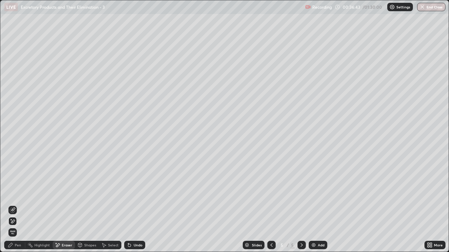
click at [14, 203] on div "Pen" at bounding box center [14, 245] width 21 height 8
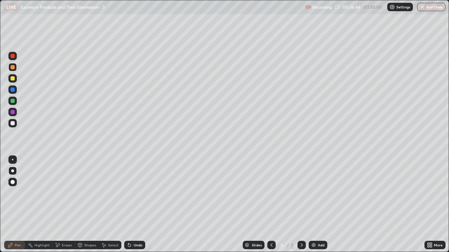
click at [14, 125] on div at bounding box center [13, 123] width 4 height 4
click at [89, 203] on div "Shapes" at bounding box center [90, 246] width 12 height 4
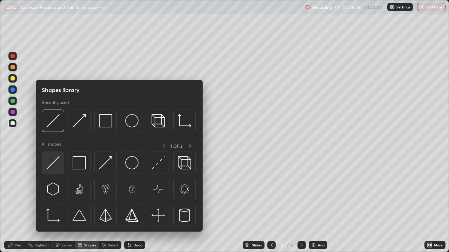
click at [58, 166] on img at bounding box center [52, 162] width 13 height 13
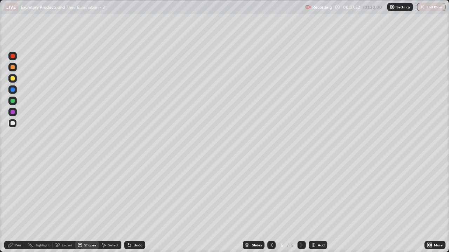
click at [300, 203] on icon at bounding box center [302, 246] width 6 height 6
click at [312, 203] on img at bounding box center [314, 246] width 6 height 6
click at [13, 68] on div at bounding box center [13, 67] width 4 height 4
click at [18, 203] on div "Pen" at bounding box center [18, 246] width 6 height 4
click at [14, 80] on div at bounding box center [13, 78] width 4 height 4
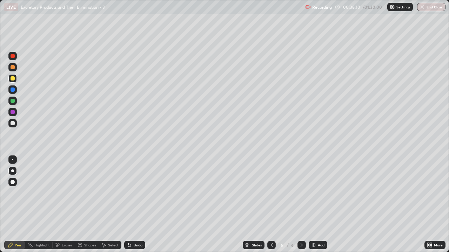
click at [84, 203] on div "Shapes" at bounding box center [87, 245] width 24 height 8
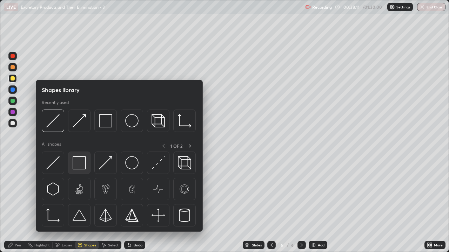
click at [80, 165] on img at bounding box center [79, 162] width 13 height 13
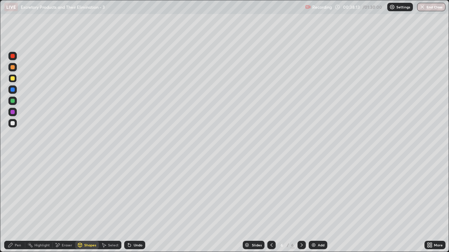
click at [13, 125] on div at bounding box center [13, 123] width 4 height 4
click at [86, 203] on div "Shapes" at bounding box center [90, 246] width 12 height 4
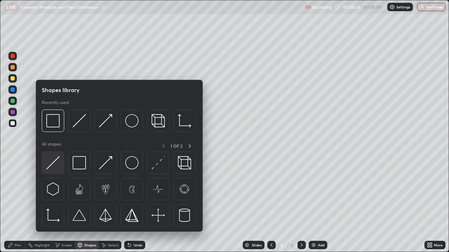
click at [55, 168] on img at bounding box center [52, 162] width 13 height 13
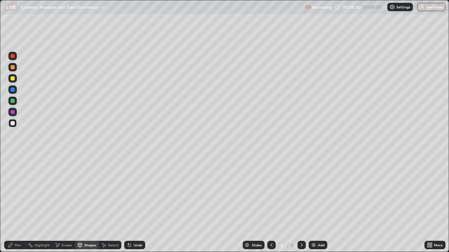
click at [90, 203] on div "Shapes" at bounding box center [90, 246] width 12 height 4
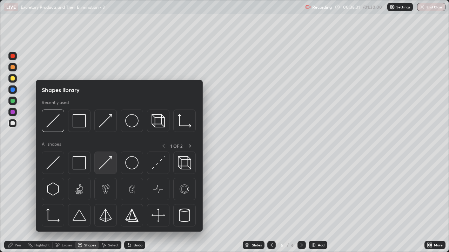
click at [108, 165] on img at bounding box center [105, 162] width 13 height 13
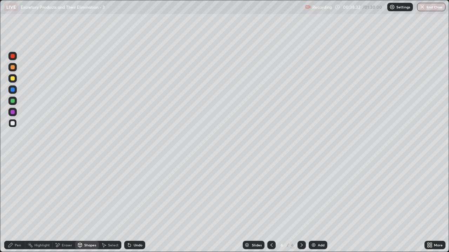
click at [13, 79] on div at bounding box center [13, 78] width 4 height 4
click at [18, 203] on div "Pen" at bounding box center [18, 246] width 6 height 4
click at [13, 126] on div at bounding box center [12, 123] width 8 height 8
click at [89, 203] on div "Shapes" at bounding box center [87, 245] width 24 height 8
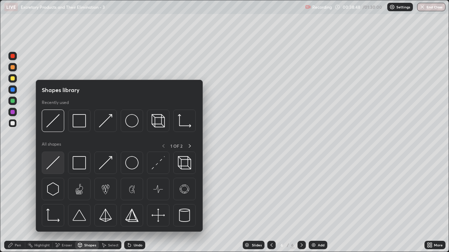
click at [60, 166] on div at bounding box center [53, 163] width 22 height 22
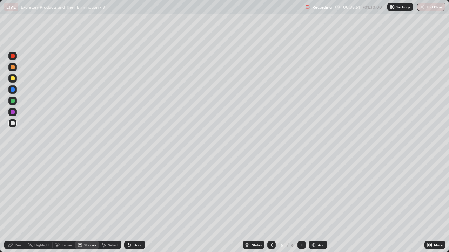
click at [11, 70] on div at bounding box center [12, 67] width 8 height 8
click at [13, 102] on div at bounding box center [13, 101] width 4 height 4
click at [16, 203] on div "Pen" at bounding box center [18, 246] width 6 height 4
click at [14, 126] on div at bounding box center [12, 123] width 8 height 8
click at [90, 203] on div "Shapes" at bounding box center [90, 246] width 12 height 4
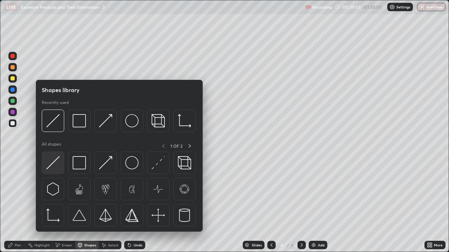
click at [62, 168] on div at bounding box center [53, 163] width 22 height 22
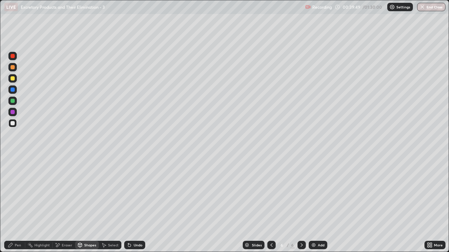
click at [12, 80] on div at bounding box center [13, 78] width 4 height 4
click at [21, 203] on div "Pen" at bounding box center [14, 245] width 21 height 8
click at [20, 203] on div "Pen" at bounding box center [18, 246] width 6 height 4
click at [14, 68] on div at bounding box center [13, 67] width 4 height 4
click at [90, 203] on div "Shapes" at bounding box center [90, 246] width 12 height 4
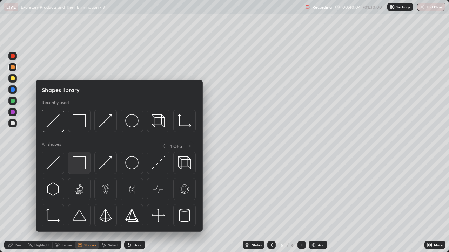
click at [79, 164] on img at bounding box center [79, 162] width 13 height 13
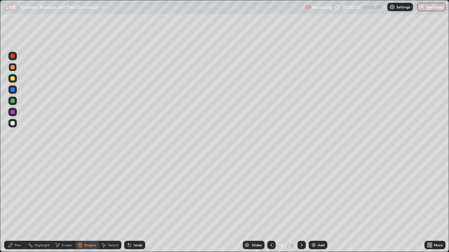
click at [18, 203] on div "Pen" at bounding box center [18, 246] width 6 height 4
click at [85, 203] on div "Shapes" at bounding box center [90, 246] width 12 height 4
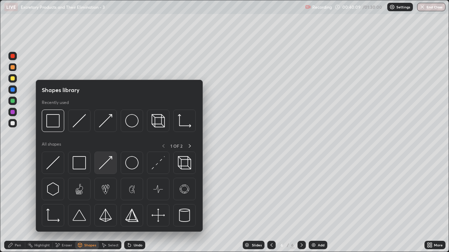
click at [109, 166] on img at bounding box center [105, 162] width 13 height 13
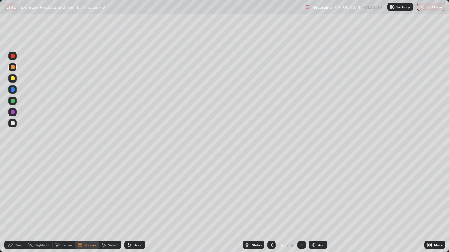
click at [15, 203] on div "Pen" at bounding box center [18, 246] width 6 height 4
click at [13, 69] on div at bounding box center [13, 67] width 4 height 4
click at [19, 203] on div "Pen" at bounding box center [14, 245] width 21 height 8
click at [12, 80] on div at bounding box center [13, 78] width 4 height 4
click at [86, 203] on div "Shapes" at bounding box center [90, 246] width 12 height 4
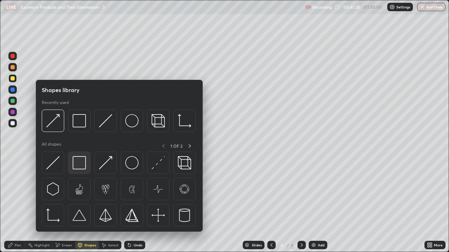
click at [76, 167] on img at bounding box center [79, 162] width 13 height 13
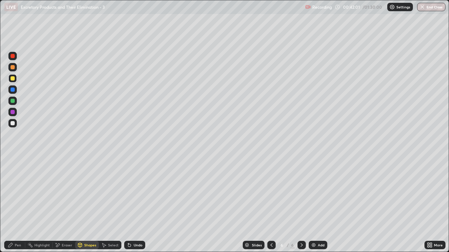
click at [14, 68] on div at bounding box center [13, 67] width 4 height 4
click at [20, 203] on div "Pen" at bounding box center [18, 246] width 6 height 4
click at [13, 125] on div at bounding box center [13, 123] width 4 height 4
click at [88, 203] on div "Shapes" at bounding box center [90, 246] width 12 height 4
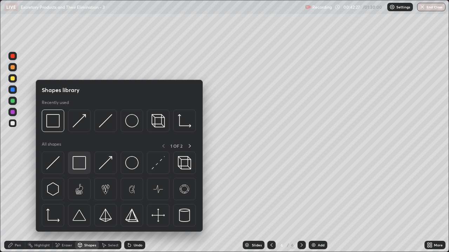
click at [78, 164] on img at bounding box center [79, 162] width 13 height 13
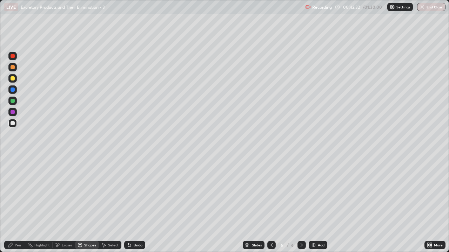
click at [88, 203] on div "Shapes" at bounding box center [90, 246] width 12 height 4
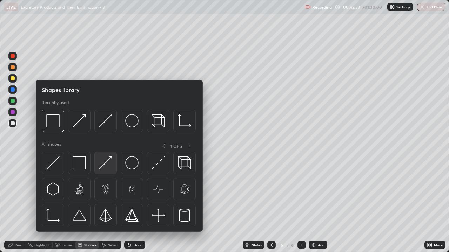
click at [108, 168] on img at bounding box center [105, 162] width 13 height 13
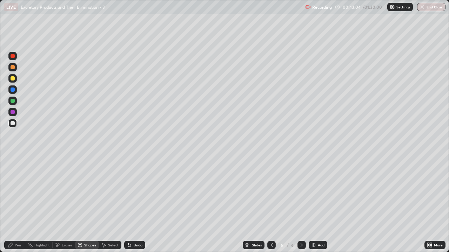
click at [67, 203] on div "Eraser" at bounding box center [64, 245] width 22 height 8
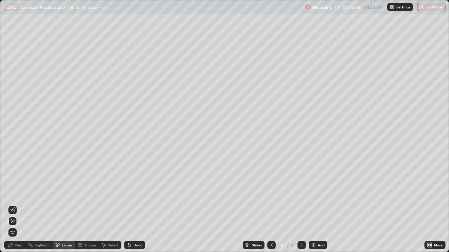
click at [19, 203] on div "Pen" at bounding box center [18, 246] width 6 height 4
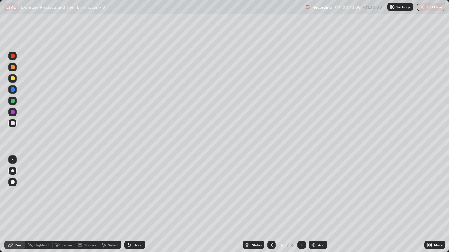
click at [14, 126] on div at bounding box center [12, 123] width 8 height 8
click at [12, 68] on div at bounding box center [13, 67] width 4 height 4
click at [20, 203] on div "Pen" at bounding box center [18, 246] width 6 height 4
click at [87, 203] on div "Shapes" at bounding box center [90, 246] width 12 height 4
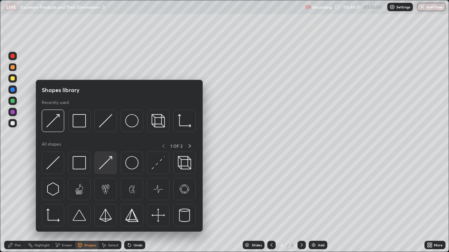
click at [107, 166] on img at bounding box center [105, 162] width 13 height 13
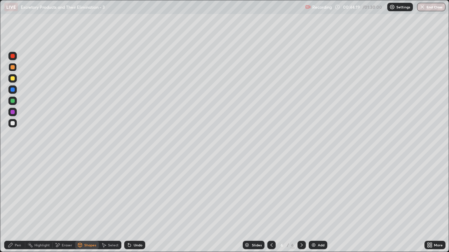
click at [16, 203] on div "Pen" at bounding box center [18, 246] width 6 height 4
click at [19, 203] on div "Pen" at bounding box center [18, 246] width 6 height 4
click at [91, 203] on div "Shapes" at bounding box center [90, 246] width 12 height 4
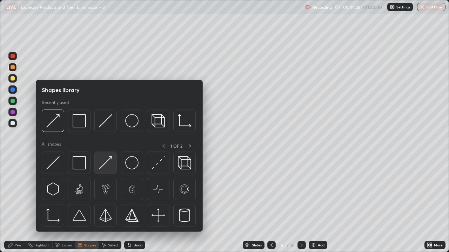
click at [106, 166] on img at bounding box center [105, 162] width 13 height 13
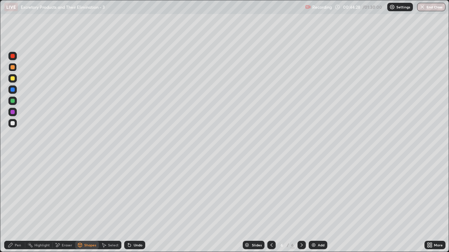
click at [18, 203] on div "Pen" at bounding box center [18, 246] width 6 height 4
click at [12, 80] on div at bounding box center [13, 78] width 4 height 4
click at [12, 58] on div at bounding box center [12, 56] width 8 height 8
click at [84, 203] on div "Shapes" at bounding box center [90, 246] width 12 height 4
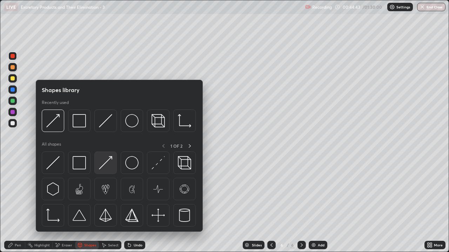
click at [104, 167] on img at bounding box center [105, 162] width 13 height 13
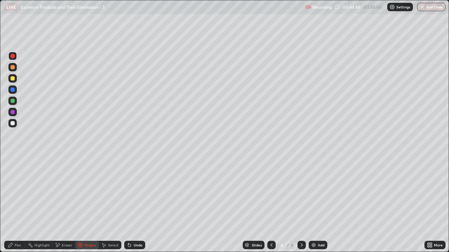
click at [14, 116] on div at bounding box center [12, 112] width 8 height 8
click at [14, 56] on div at bounding box center [13, 56] width 4 height 4
click at [19, 203] on div "Pen" at bounding box center [14, 245] width 21 height 8
click at [14, 111] on div at bounding box center [13, 112] width 4 height 4
click at [13, 79] on div at bounding box center [13, 78] width 4 height 4
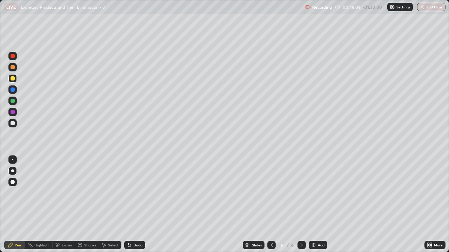
click at [19, 203] on div "Pen" at bounding box center [14, 245] width 21 height 8
click at [301, 203] on icon at bounding box center [301, 246] width 2 height 4
click at [311, 203] on img at bounding box center [314, 246] width 6 height 6
click at [14, 68] on div at bounding box center [13, 67] width 4 height 4
click at [17, 203] on div "Pen" at bounding box center [18, 246] width 6 height 4
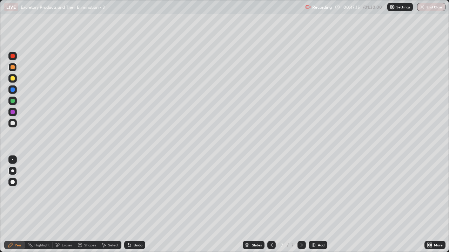
click at [13, 79] on div at bounding box center [13, 78] width 4 height 4
click at [90, 203] on div "Shapes" at bounding box center [90, 246] width 12 height 4
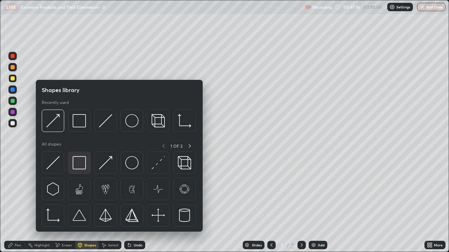
click at [77, 165] on img at bounding box center [79, 162] width 13 height 13
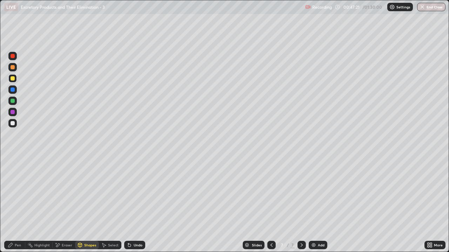
click at [13, 123] on div at bounding box center [13, 123] width 4 height 4
click at [93, 203] on div "Shapes" at bounding box center [90, 246] width 12 height 4
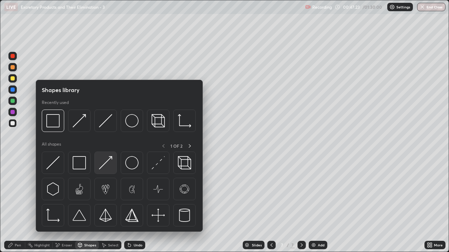
click at [106, 165] on img at bounding box center [105, 162] width 13 height 13
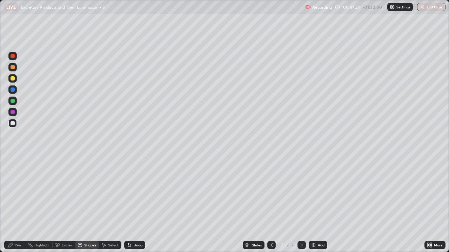
click at [14, 80] on div at bounding box center [13, 78] width 4 height 4
click at [15, 203] on div "Pen" at bounding box center [14, 245] width 21 height 8
click at [16, 203] on div "Pen" at bounding box center [14, 245] width 21 height 8
click at [66, 203] on div "Eraser" at bounding box center [67, 246] width 11 height 4
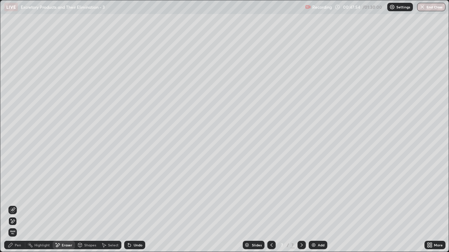
click at [18, 203] on div "Pen" at bounding box center [14, 245] width 21 height 8
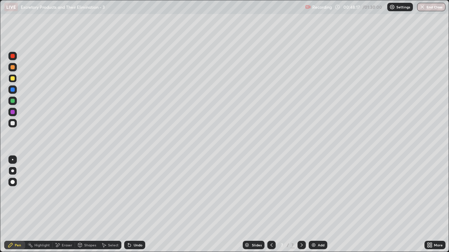
click at [14, 125] on div at bounding box center [12, 123] width 8 height 8
click at [90, 203] on div "Shapes" at bounding box center [90, 246] width 12 height 4
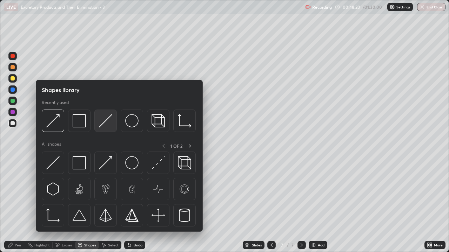
click at [109, 122] on img at bounding box center [105, 120] width 13 height 13
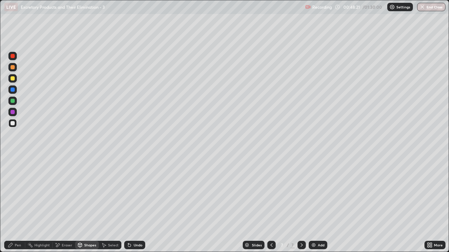
click at [94, 203] on div "Shapes" at bounding box center [90, 246] width 12 height 4
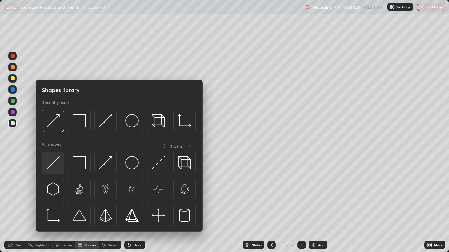
click at [60, 168] on div at bounding box center [53, 163] width 22 height 22
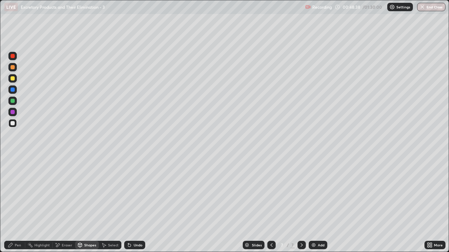
click at [69, 203] on div "Eraser" at bounding box center [67, 246] width 11 height 4
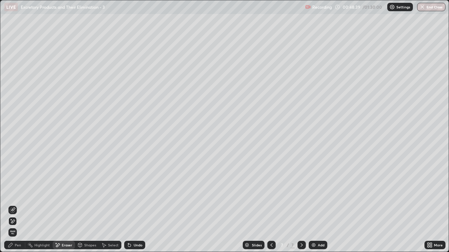
click at [18, 203] on div "Pen" at bounding box center [18, 246] width 6 height 4
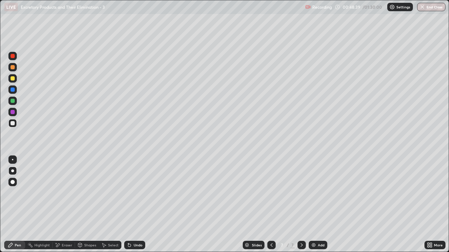
click at [90, 203] on div "Shapes" at bounding box center [87, 245] width 24 height 8
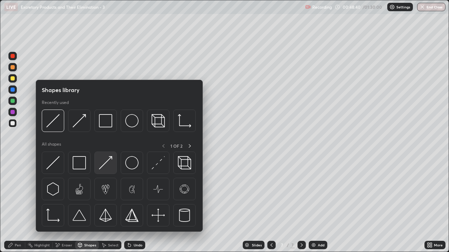
click at [106, 168] on img at bounding box center [105, 162] width 13 height 13
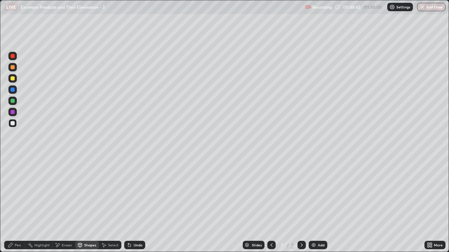
click at [16, 203] on div "Pen" at bounding box center [18, 246] width 6 height 4
click at [14, 79] on div at bounding box center [13, 78] width 4 height 4
click at [13, 68] on div at bounding box center [13, 67] width 4 height 4
click at [91, 203] on div "Shapes" at bounding box center [90, 246] width 12 height 4
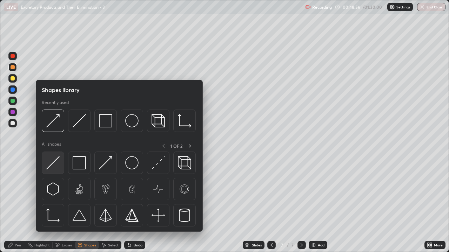
click at [60, 165] on img at bounding box center [52, 162] width 13 height 13
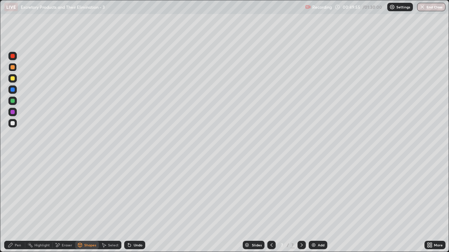
click at [20, 203] on div "Pen" at bounding box center [18, 246] width 6 height 4
click at [87, 203] on div "Shapes" at bounding box center [90, 246] width 12 height 4
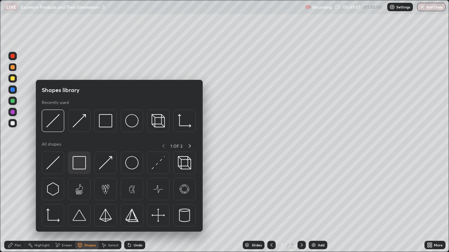
click at [83, 165] on img at bounding box center [79, 162] width 13 height 13
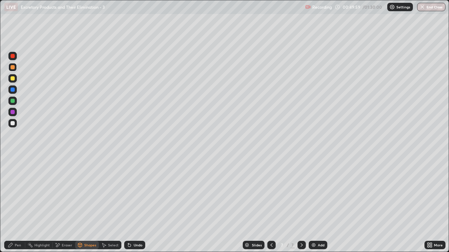
click at [67, 203] on div "Eraser" at bounding box center [67, 246] width 11 height 4
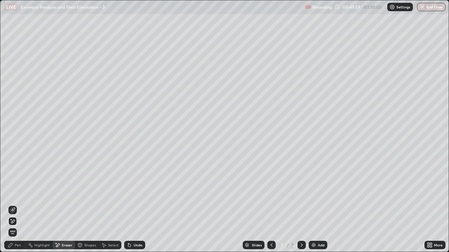
click at [89, 203] on div "Shapes" at bounding box center [90, 246] width 12 height 4
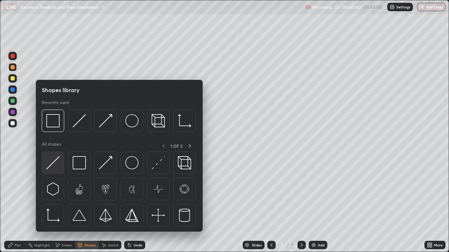
click at [56, 166] on img at bounding box center [52, 162] width 13 height 13
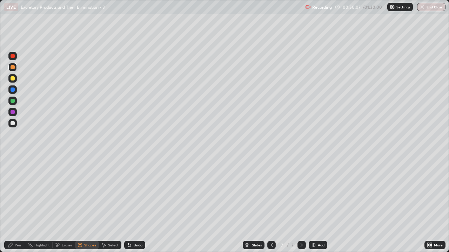
click at [20, 203] on div "Pen" at bounding box center [18, 246] width 6 height 4
click at [19, 203] on div "Pen" at bounding box center [18, 246] width 6 height 4
click at [14, 79] on div at bounding box center [13, 78] width 4 height 4
click at [14, 103] on div at bounding box center [13, 101] width 4 height 4
click at [14, 113] on div at bounding box center [13, 112] width 4 height 4
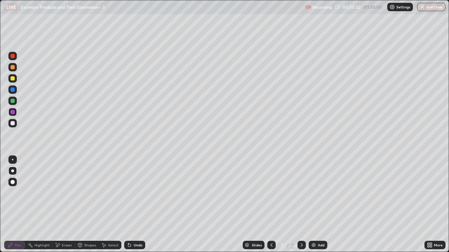
click at [13, 67] on div at bounding box center [13, 67] width 4 height 4
click at [14, 79] on div at bounding box center [13, 78] width 4 height 4
click at [14, 102] on div at bounding box center [13, 101] width 4 height 4
click at [13, 101] on div at bounding box center [13, 101] width 4 height 4
click at [14, 113] on div at bounding box center [13, 112] width 4 height 4
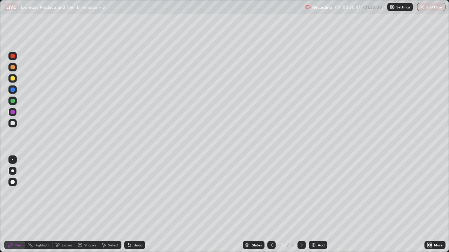
click at [15, 112] on div at bounding box center [12, 112] width 8 height 8
click at [13, 112] on div at bounding box center [13, 112] width 4 height 4
click at [64, 203] on div "Eraser" at bounding box center [64, 245] width 22 height 8
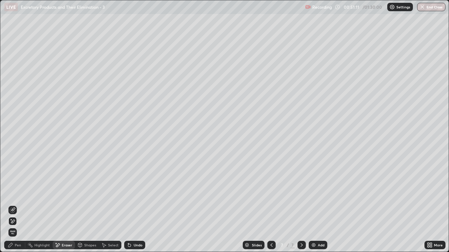
click at [14, 203] on icon at bounding box center [13, 222] width 6 height 6
click at [18, 203] on div "Pen" at bounding box center [18, 246] width 6 height 4
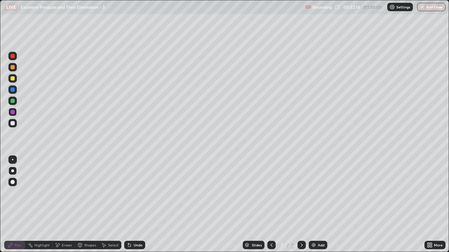
click at [14, 124] on div at bounding box center [13, 123] width 4 height 4
click at [63, 203] on div "Eraser" at bounding box center [67, 246] width 11 height 4
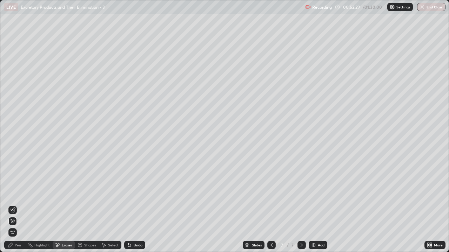
click at [14, 203] on icon at bounding box center [13, 222] width 6 height 6
click at [17, 203] on div "Pen" at bounding box center [18, 246] width 6 height 4
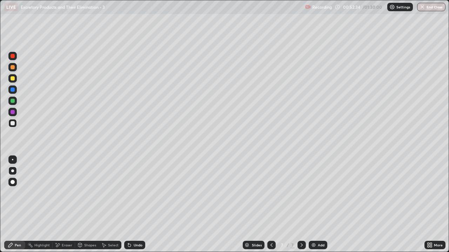
click at [13, 79] on div at bounding box center [13, 78] width 4 height 4
click at [18, 203] on div "Pen" at bounding box center [18, 246] width 6 height 4
click at [14, 123] on div at bounding box center [13, 123] width 4 height 4
click at [13, 68] on div at bounding box center [13, 67] width 4 height 4
click at [12, 124] on div at bounding box center [13, 123] width 4 height 4
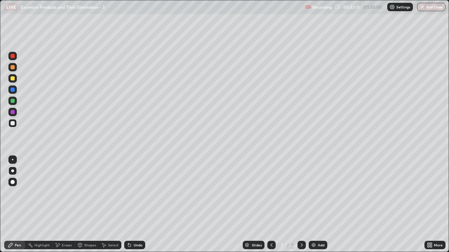
click at [88, 203] on div "Shapes" at bounding box center [90, 246] width 12 height 4
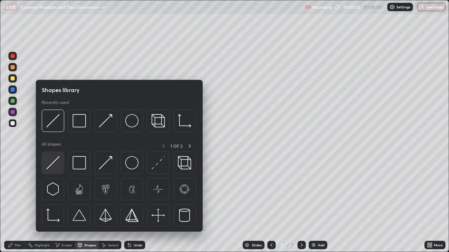
click at [57, 165] on img at bounding box center [52, 162] width 13 height 13
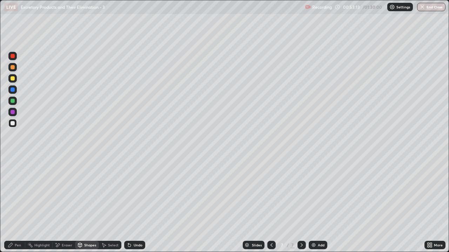
click at [14, 203] on div "Pen" at bounding box center [14, 245] width 21 height 8
click at [14, 82] on div at bounding box center [12, 78] width 8 height 8
click at [90, 203] on div "Shapes" at bounding box center [90, 246] width 12 height 4
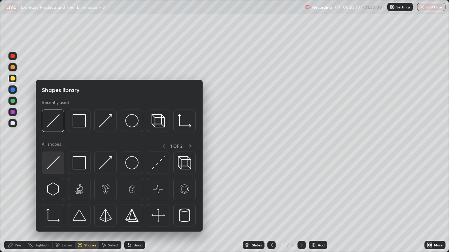
click at [57, 170] on div at bounding box center [53, 163] width 22 height 22
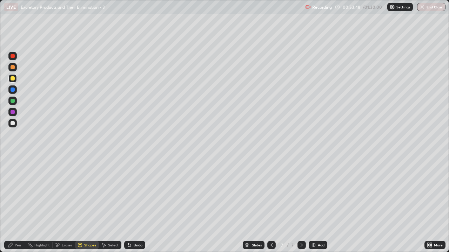
click at [271, 203] on icon at bounding box center [271, 246] width 6 height 6
click at [14, 203] on div "Pen" at bounding box center [14, 245] width 21 height 8
click at [12, 80] on div at bounding box center [13, 78] width 4 height 4
click at [13, 79] on div at bounding box center [13, 78] width 4 height 4
click at [13, 125] on div at bounding box center [13, 123] width 4 height 4
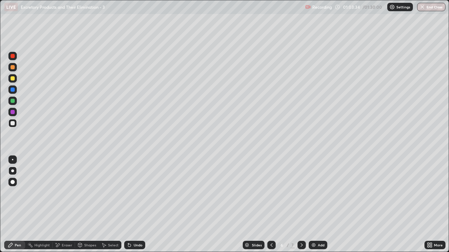
click at [87, 203] on div "Shapes" at bounding box center [90, 246] width 12 height 4
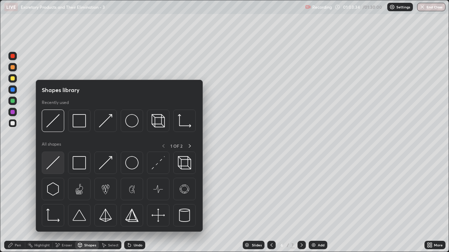
click at [54, 166] on img at bounding box center [52, 162] width 13 height 13
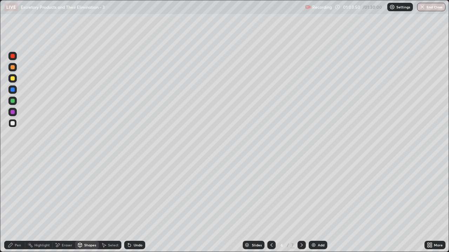
click at [15, 122] on div at bounding box center [12, 123] width 8 height 8
click at [14, 90] on div at bounding box center [13, 90] width 4 height 4
click at [18, 203] on div "Pen" at bounding box center [18, 246] width 6 height 4
click at [15, 81] on div at bounding box center [12, 78] width 8 height 8
click at [13, 125] on div at bounding box center [13, 123] width 4 height 4
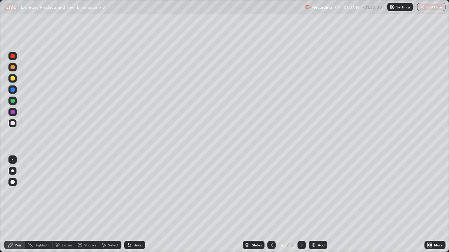
click at [85, 203] on div "Shapes" at bounding box center [90, 246] width 12 height 4
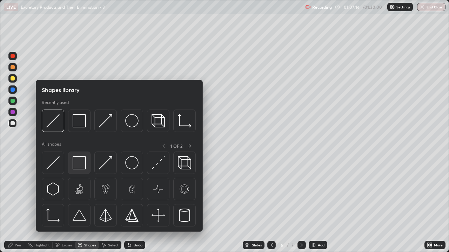
click at [80, 166] on img at bounding box center [79, 162] width 13 height 13
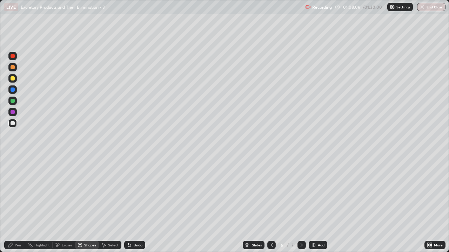
click at [17, 203] on div "Pen" at bounding box center [18, 246] width 6 height 4
click at [14, 121] on div at bounding box center [12, 123] width 8 height 8
click at [14, 91] on div at bounding box center [13, 90] width 4 height 4
click at [12, 124] on div at bounding box center [13, 123] width 4 height 4
click at [13, 68] on div at bounding box center [13, 67] width 4 height 4
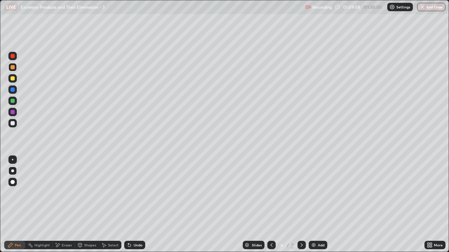
click at [14, 115] on div at bounding box center [12, 112] width 8 height 8
click at [87, 203] on div "Shapes" at bounding box center [90, 246] width 12 height 4
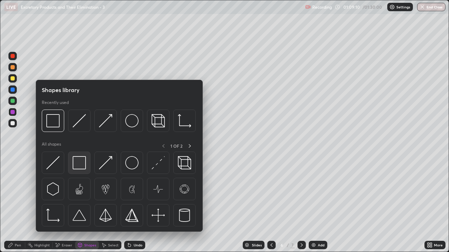
click at [79, 165] on img at bounding box center [79, 162] width 13 height 13
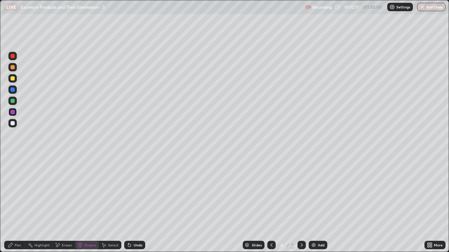
click at [301, 203] on icon at bounding box center [302, 246] width 6 height 6
click at [15, 68] on div at bounding box center [12, 67] width 8 height 8
click at [19, 203] on div "Pen" at bounding box center [18, 246] width 6 height 4
click at [13, 79] on div at bounding box center [13, 78] width 4 height 4
click at [88, 203] on div "Shapes" at bounding box center [90, 246] width 12 height 4
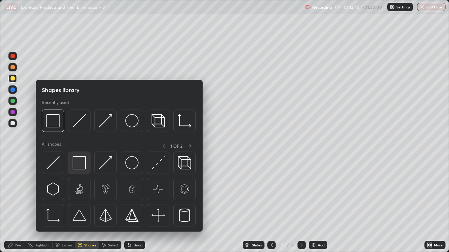
click at [78, 164] on img at bounding box center [79, 162] width 13 height 13
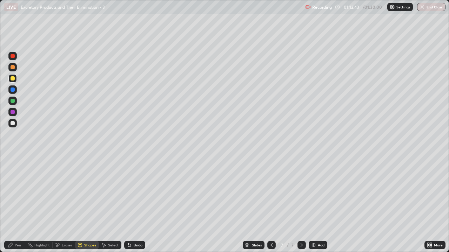
click at [86, 203] on div "Shapes" at bounding box center [90, 246] width 12 height 4
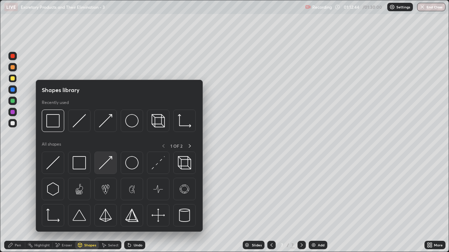
click at [109, 169] on img at bounding box center [105, 162] width 13 height 13
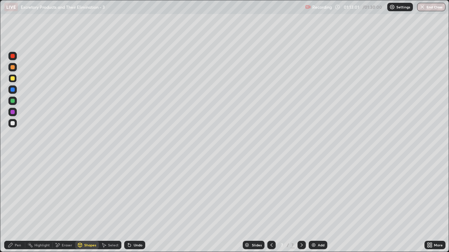
click at [13, 124] on div at bounding box center [13, 123] width 4 height 4
click at [17, 203] on div "Pen" at bounding box center [18, 246] width 6 height 4
click at [13, 79] on div at bounding box center [13, 78] width 4 height 4
click at [94, 203] on div "Shapes" at bounding box center [90, 246] width 12 height 4
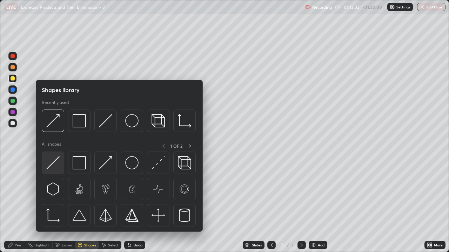
click at [56, 167] on img at bounding box center [52, 162] width 13 height 13
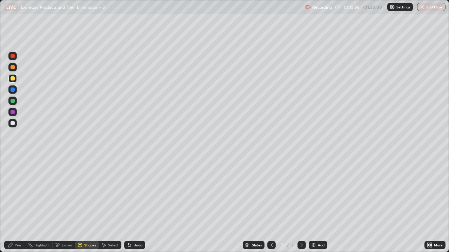
click at [87, 203] on div "Shapes" at bounding box center [90, 246] width 12 height 4
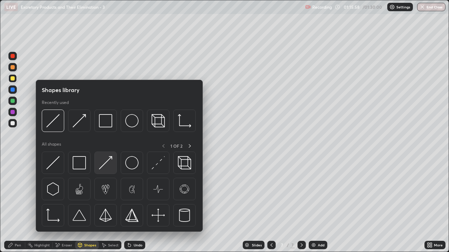
click at [107, 167] on img at bounding box center [105, 162] width 13 height 13
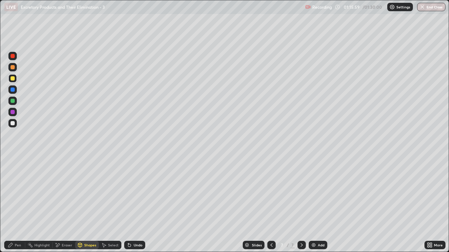
click at [13, 80] on div at bounding box center [13, 78] width 4 height 4
click at [20, 203] on div "Pen" at bounding box center [18, 246] width 6 height 4
click at [15, 123] on div at bounding box center [12, 123] width 8 height 8
click at [89, 203] on div "Shapes" at bounding box center [90, 246] width 12 height 4
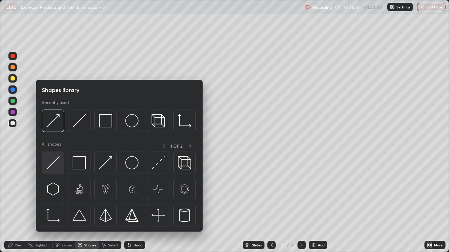
click at [61, 165] on div at bounding box center [53, 163] width 22 height 22
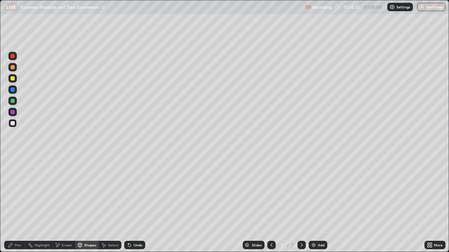
click at [270, 203] on icon at bounding box center [271, 246] width 2 height 4
click at [15, 203] on div "Pen" at bounding box center [18, 246] width 6 height 4
click at [13, 68] on div at bounding box center [13, 67] width 4 height 4
click at [63, 203] on div "Eraser" at bounding box center [67, 246] width 11 height 4
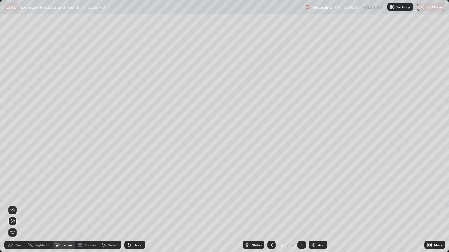
click at [17, 203] on div "Pen" at bounding box center [14, 245] width 21 height 8
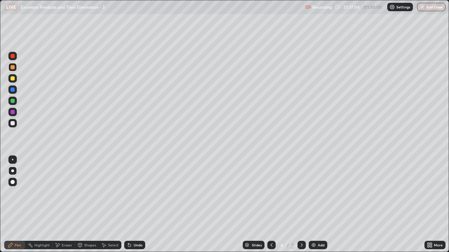
click at [11, 124] on div at bounding box center [13, 123] width 4 height 4
click at [87, 203] on div "Shapes" at bounding box center [90, 246] width 12 height 4
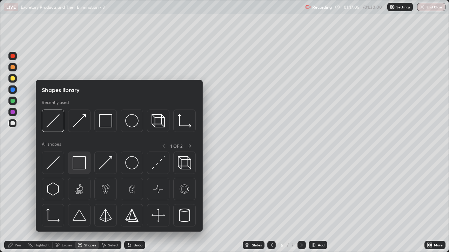
click at [78, 166] on img at bounding box center [79, 162] width 13 height 13
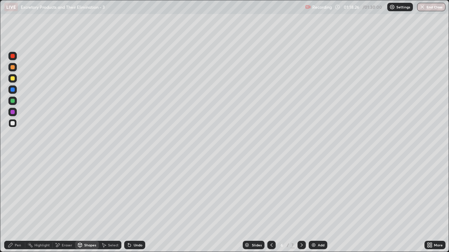
click at [303, 203] on div at bounding box center [301, 245] width 8 height 8
click at [13, 80] on div at bounding box center [13, 78] width 4 height 4
click at [19, 203] on div "Pen" at bounding box center [18, 246] width 6 height 4
click at [62, 203] on div "Eraser" at bounding box center [67, 246] width 11 height 4
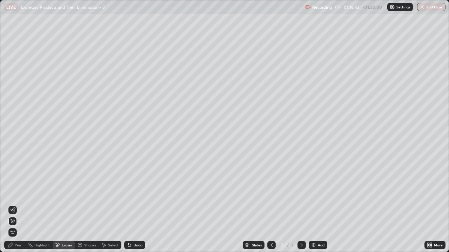
click at [18, 203] on div "Pen" at bounding box center [18, 246] width 6 height 4
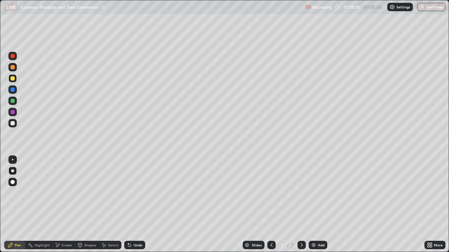
click at [13, 125] on div at bounding box center [13, 123] width 4 height 4
click at [85, 203] on div "Shapes" at bounding box center [90, 246] width 12 height 4
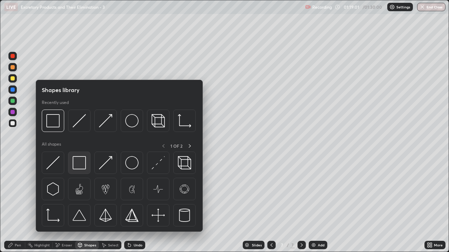
click at [74, 164] on img at bounding box center [79, 162] width 13 height 13
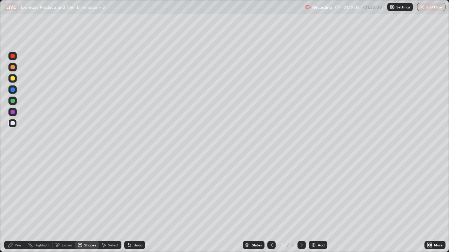
click at [69, 203] on div "Eraser" at bounding box center [67, 246] width 11 height 4
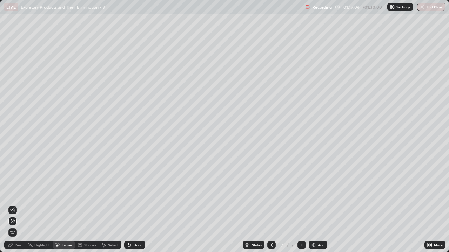
click at [87, 203] on div "Shapes" at bounding box center [90, 246] width 12 height 4
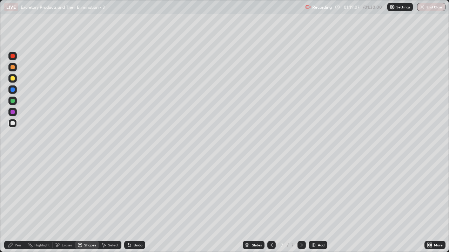
click at [63, 203] on div "Eraser" at bounding box center [67, 246] width 11 height 4
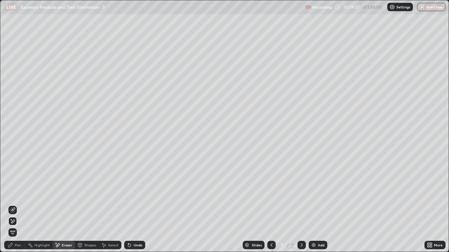
click at [16, 203] on div at bounding box center [12, 221] width 8 height 8
click at [88, 203] on div "Shapes" at bounding box center [90, 246] width 12 height 4
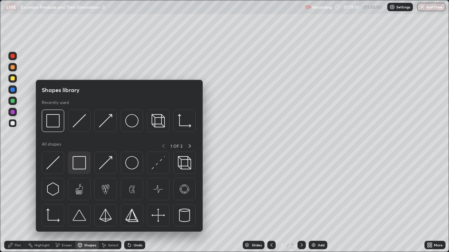
click at [77, 163] on img at bounding box center [79, 162] width 13 height 13
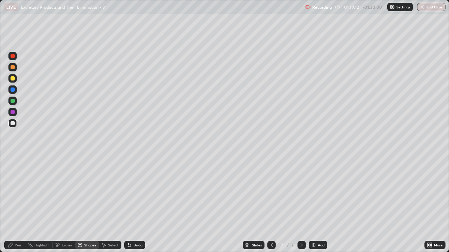
click at [13, 124] on div at bounding box center [13, 123] width 4 height 4
click at [84, 203] on div "Shapes" at bounding box center [90, 246] width 12 height 4
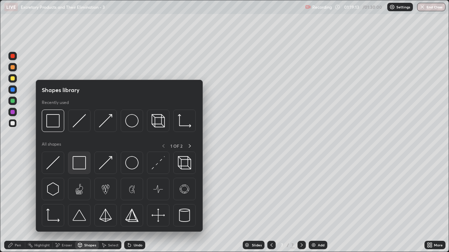
click at [77, 163] on img at bounding box center [79, 162] width 13 height 13
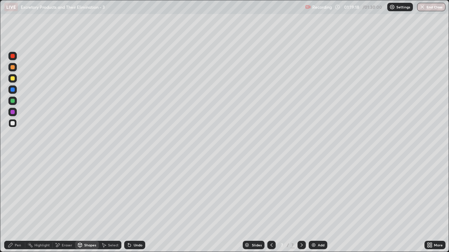
click at [83, 203] on div "Shapes" at bounding box center [87, 245] width 24 height 8
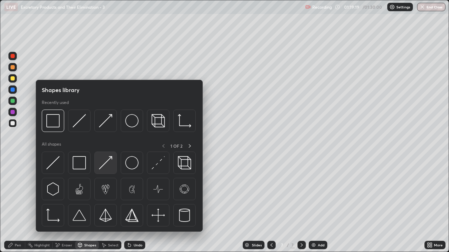
click at [108, 167] on img at bounding box center [105, 162] width 13 height 13
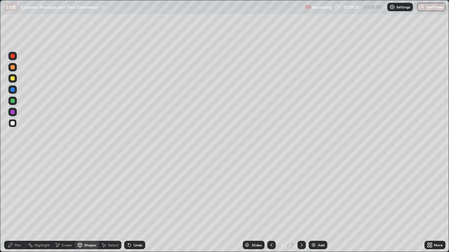
click at [19, 203] on div "Pen" at bounding box center [14, 245] width 21 height 8
click at [13, 68] on div at bounding box center [13, 67] width 4 height 4
click at [87, 203] on div "Shapes" at bounding box center [90, 246] width 12 height 4
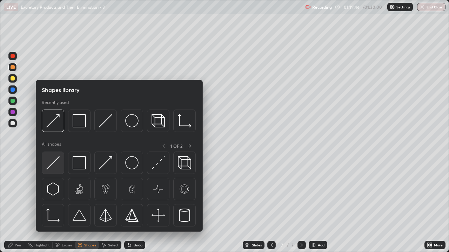
click at [57, 166] on img at bounding box center [52, 162] width 13 height 13
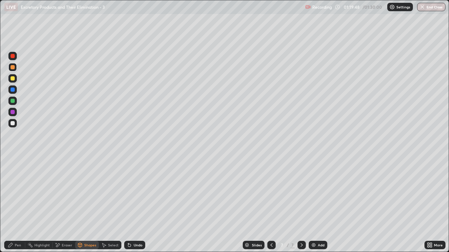
click at [89, 203] on div "Shapes" at bounding box center [87, 245] width 24 height 8
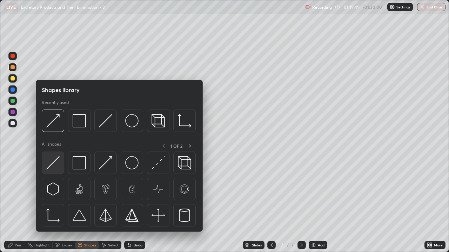
click at [57, 168] on img at bounding box center [52, 162] width 13 height 13
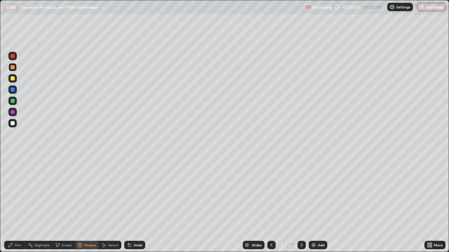
click at [21, 203] on div "Pen" at bounding box center [18, 246] width 6 height 4
click at [87, 203] on div "Shapes" at bounding box center [90, 246] width 12 height 4
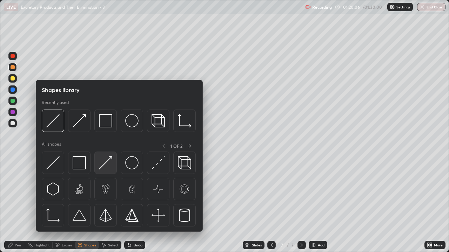
click at [105, 166] on img at bounding box center [105, 162] width 13 height 13
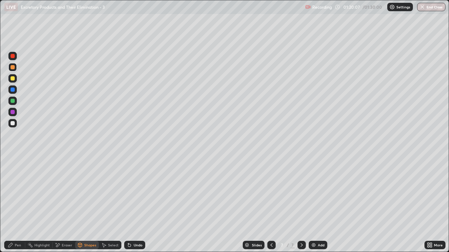
click at [13, 82] on div at bounding box center [12, 78] width 8 height 8
click at [20, 203] on div "Pen" at bounding box center [18, 246] width 6 height 4
click at [13, 124] on div at bounding box center [13, 123] width 4 height 4
click at [87, 203] on div "Shapes" at bounding box center [90, 246] width 12 height 4
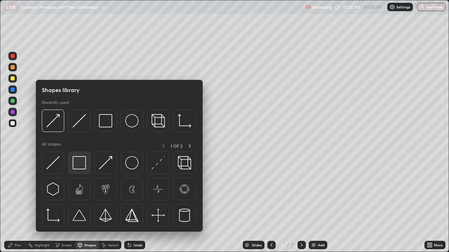
click at [78, 166] on img at bounding box center [79, 162] width 13 height 13
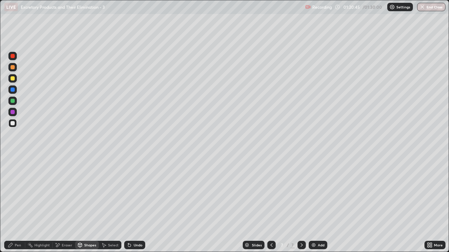
click at [86, 203] on div "Shapes" at bounding box center [90, 246] width 12 height 4
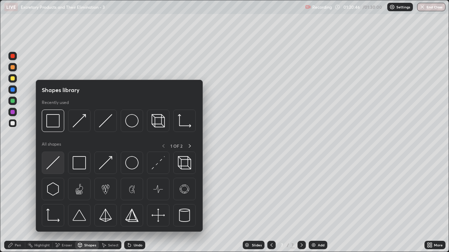
click at [59, 166] on img at bounding box center [52, 162] width 13 height 13
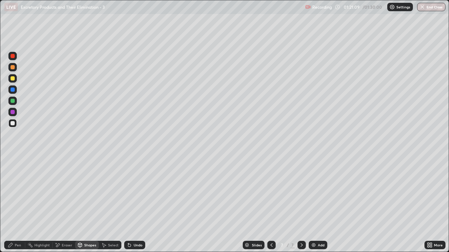
click at [15, 203] on div "Pen" at bounding box center [18, 246] width 6 height 4
click at [18, 203] on div "Pen" at bounding box center [18, 246] width 6 height 4
click at [14, 125] on div at bounding box center [13, 123] width 4 height 4
click at [64, 203] on div "Eraser" at bounding box center [67, 246] width 11 height 4
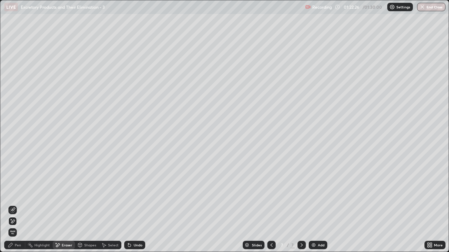
click at [19, 203] on div "Pen" at bounding box center [14, 245] width 21 height 8
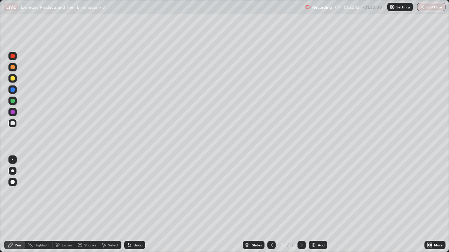
click at [13, 79] on div at bounding box center [13, 78] width 4 height 4
click at [14, 68] on div at bounding box center [13, 67] width 4 height 4
click at [314, 203] on img at bounding box center [314, 246] width 6 height 6
click at [16, 70] on div at bounding box center [12, 67] width 8 height 8
click at [18, 203] on div "Pen" at bounding box center [18, 246] width 6 height 4
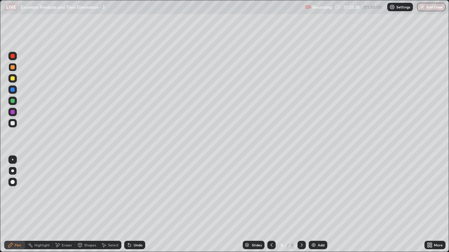
click at [14, 79] on div at bounding box center [13, 78] width 4 height 4
click at [86, 203] on div "Shapes" at bounding box center [90, 246] width 12 height 4
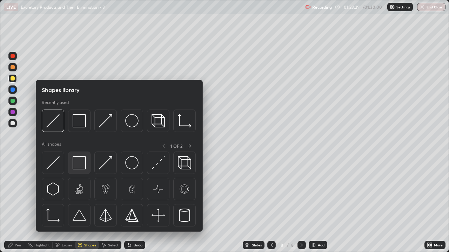
click at [81, 163] on img at bounding box center [79, 162] width 13 height 13
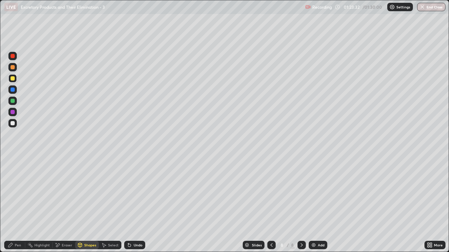
click at [13, 124] on div at bounding box center [13, 123] width 4 height 4
click at [85, 203] on div "Shapes" at bounding box center [90, 246] width 12 height 4
click at [89, 203] on div "Shapes" at bounding box center [87, 245] width 24 height 8
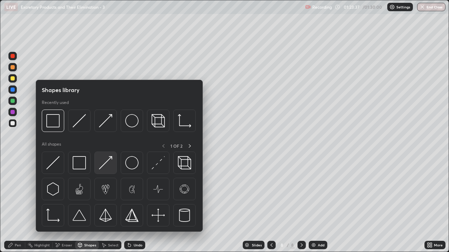
click at [108, 164] on img at bounding box center [105, 162] width 13 height 13
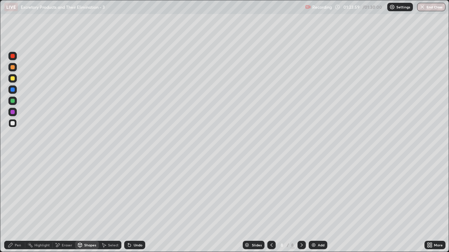
click at [271, 203] on icon at bounding box center [271, 246] width 6 height 6
click at [301, 203] on icon at bounding box center [302, 246] width 6 height 6
click at [14, 69] on div at bounding box center [12, 67] width 8 height 8
click at [18, 203] on div "Pen" at bounding box center [18, 246] width 6 height 4
click at [16, 203] on div "Pen" at bounding box center [18, 246] width 6 height 4
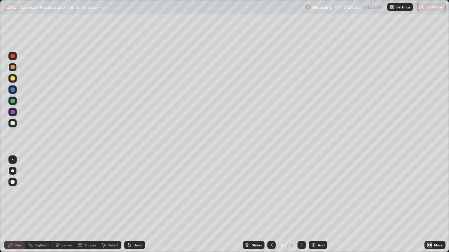
click at [15, 75] on div at bounding box center [12, 78] width 8 height 8
click at [93, 203] on div "Shapes" at bounding box center [90, 246] width 12 height 4
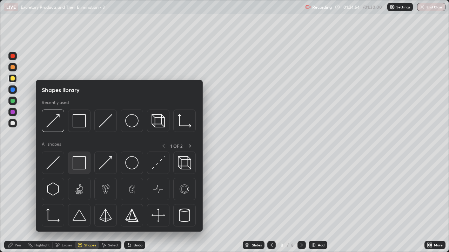
click at [79, 162] on img at bounding box center [79, 162] width 13 height 13
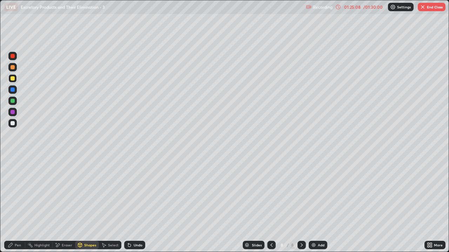
click at [87, 203] on div "Shapes" at bounding box center [90, 246] width 12 height 4
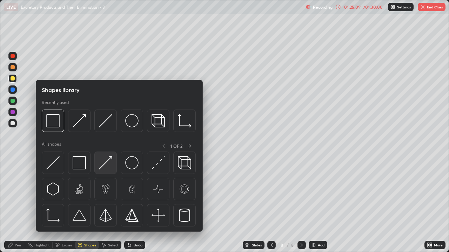
click at [107, 167] on img at bounding box center [105, 162] width 13 height 13
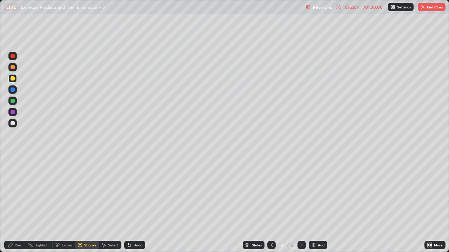
click at [15, 203] on div "Pen" at bounding box center [18, 246] width 6 height 4
click at [16, 203] on div "Pen" at bounding box center [18, 246] width 6 height 4
click at [14, 124] on div at bounding box center [13, 123] width 4 height 4
click at [87, 203] on div "Shapes" at bounding box center [90, 246] width 12 height 4
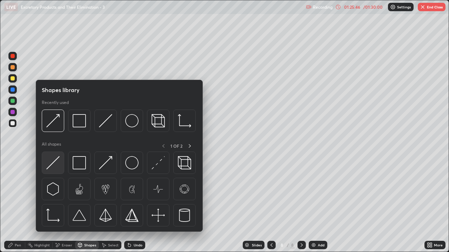
click at [55, 165] on img at bounding box center [52, 162] width 13 height 13
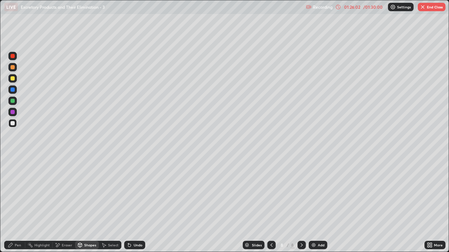
click at [19, 203] on div "Pen" at bounding box center [14, 245] width 21 height 8
click at [13, 82] on div at bounding box center [12, 78] width 8 height 8
click at [89, 203] on div "Shapes" at bounding box center [90, 246] width 12 height 4
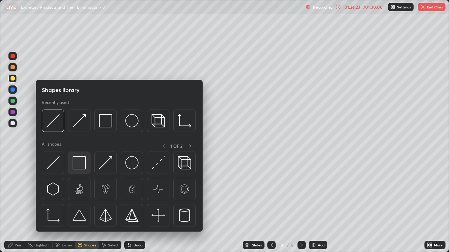
click at [79, 164] on img at bounding box center [79, 162] width 13 height 13
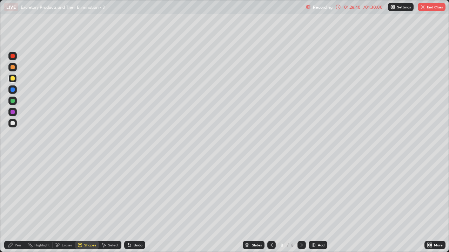
click at [13, 79] on div at bounding box center [13, 78] width 4 height 4
click at [18, 203] on div "Pen" at bounding box center [18, 246] width 6 height 4
click at [13, 123] on div at bounding box center [13, 123] width 4 height 4
click at [14, 70] on div at bounding box center [12, 67] width 8 height 8
click at [88, 203] on div "Shapes" at bounding box center [90, 246] width 12 height 4
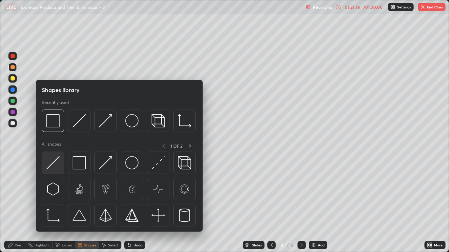
click at [57, 166] on img at bounding box center [52, 162] width 13 height 13
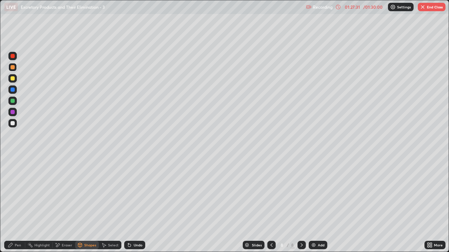
click at [13, 123] on div at bounding box center [13, 123] width 4 height 4
click at [13, 79] on div at bounding box center [13, 78] width 4 height 4
click at [67, 203] on div "Eraser" at bounding box center [67, 246] width 11 height 4
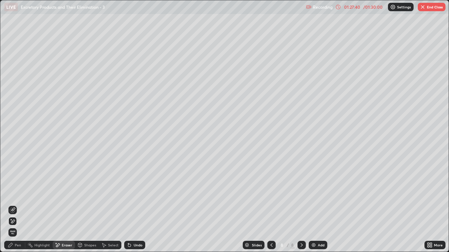
click at [20, 203] on div "Pen" at bounding box center [18, 246] width 6 height 4
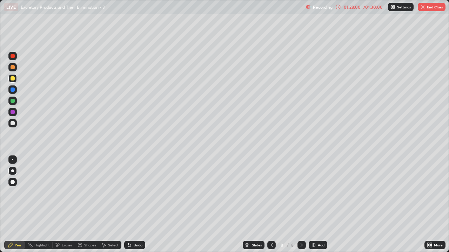
click at [16, 69] on div at bounding box center [12, 67] width 8 height 8
click at [88, 203] on div "Shapes" at bounding box center [90, 246] width 12 height 4
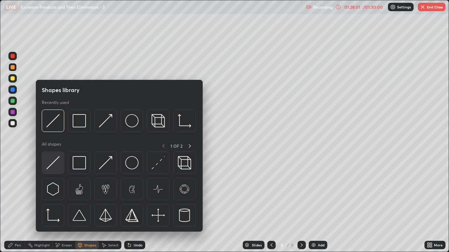
click at [55, 168] on img at bounding box center [52, 162] width 13 height 13
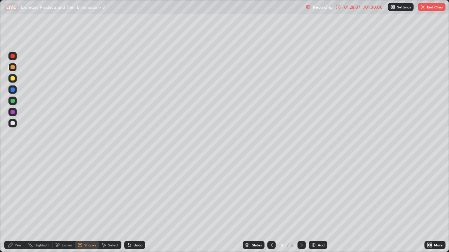
click at [68, 203] on div "Eraser" at bounding box center [67, 246] width 11 height 4
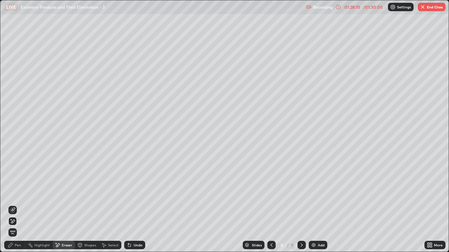
click at [19, 203] on div "Pen" at bounding box center [18, 246] width 6 height 4
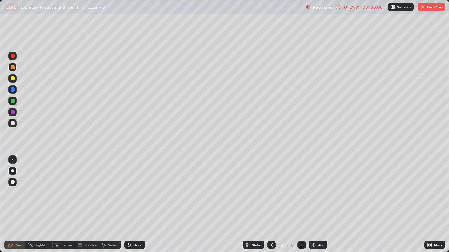
click at [18, 203] on div "Pen" at bounding box center [18, 246] width 6 height 4
click at [13, 124] on div at bounding box center [13, 123] width 4 height 4
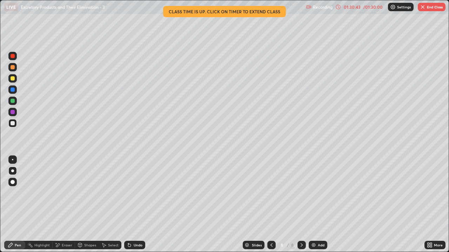
click at [12, 70] on div at bounding box center [12, 67] width 8 height 8
click at [87, 203] on div "Shapes" at bounding box center [90, 246] width 12 height 4
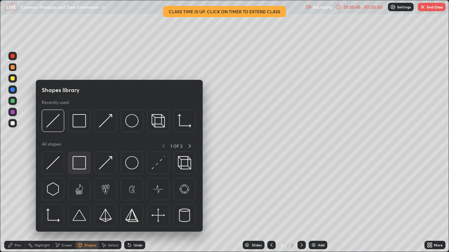
click at [76, 163] on img at bounding box center [79, 162] width 13 height 13
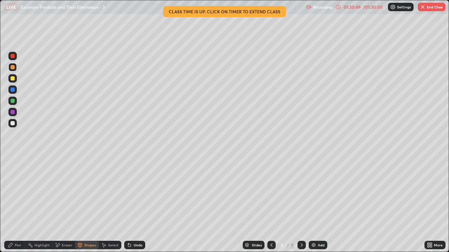
click at [66, 203] on div "Eraser" at bounding box center [67, 246] width 11 height 4
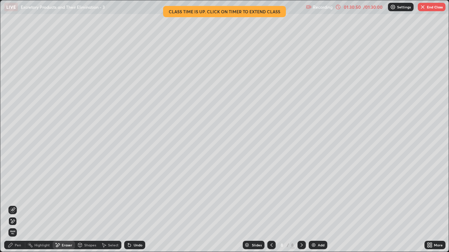
click at [20, 203] on div "Pen" at bounding box center [18, 246] width 6 height 4
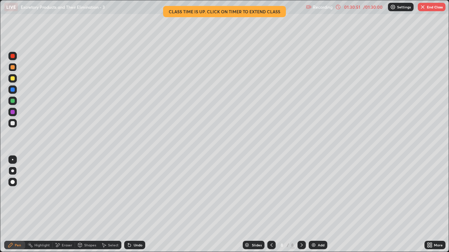
click at [14, 79] on div at bounding box center [13, 78] width 4 height 4
click at [92, 203] on div "Shapes" at bounding box center [90, 246] width 12 height 4
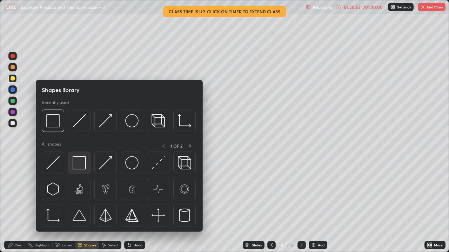
click at [80, 164] on img at bounding box center [79, 162] width 13 height 13
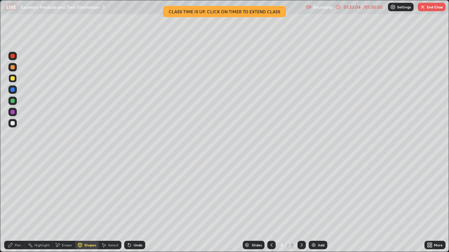
click at [424, 9] on img "button" at bounding box center [423, 7] width 6 height 6
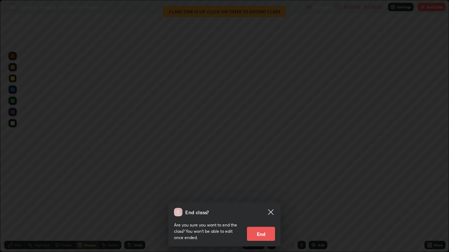
click at [266, 203] on button "End" at bounding box center [261, 234] width 28 height 14
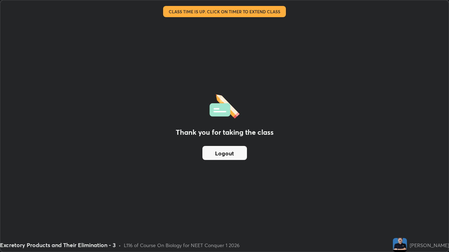
click at [232, 153] on button "Logout" at bounding box center [224, 153] width 45 height 14
click at [233, 150] on button "Logout" at bounding box center [224, 153] width 45 height 14
click at [219, 154] on button "Logout" at bounding box center [224, 153] width 45 height 14
click at [236, 152] on button "Logout" at bounding box center [224, 153] width 45 height 14
click at [229, 155] on button "Logout" at bounding box center [224, 153] width 45 height 14
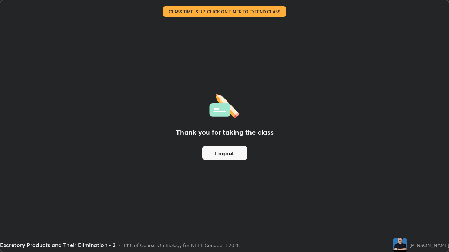
click at [229, 154] on button "Logout" at bounding box center [224, 153] width 45 height 14
click at [229, 152] on button "Logout" at bounding box center [224, 153] width 45 height 14
click at [393, 203] on img at bounding box center [400, 245] width 14 height 14
